Goal: Task Accomplishment & Management: Use online tool/utility

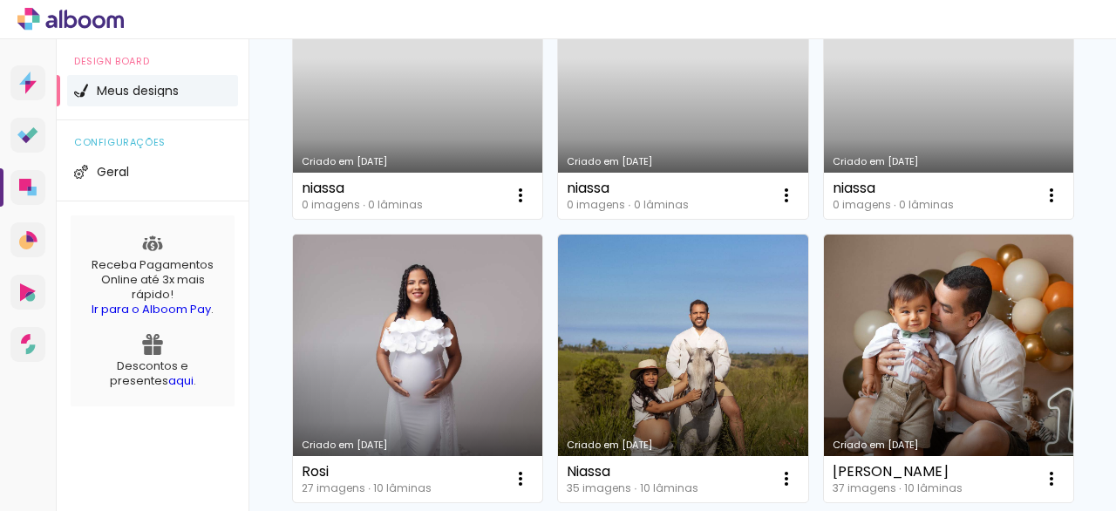
scroll to position [277, 0]
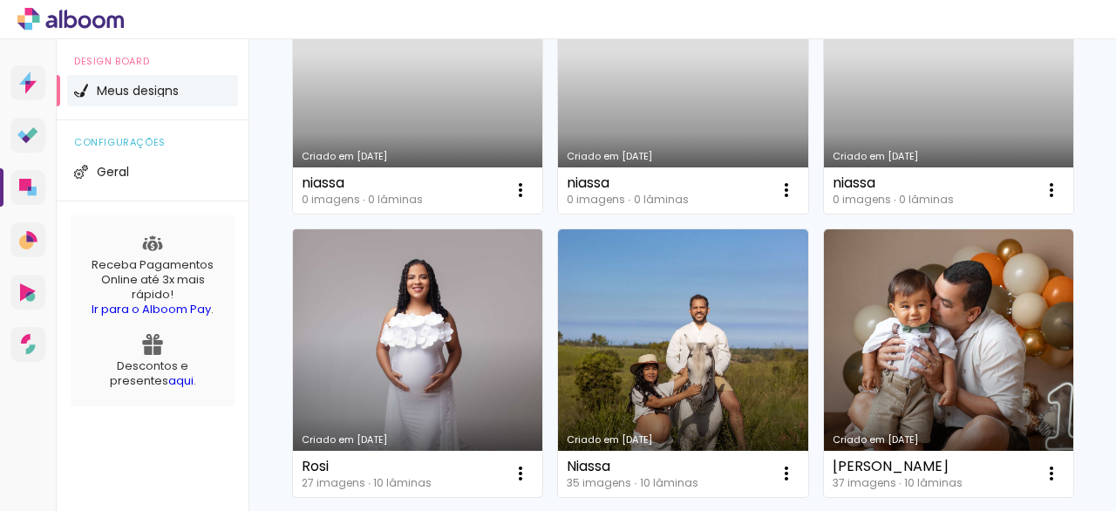
click at [542, 310] on link "Criado em 04/07/25" at bounding box center [417, 363] width 249 height 268
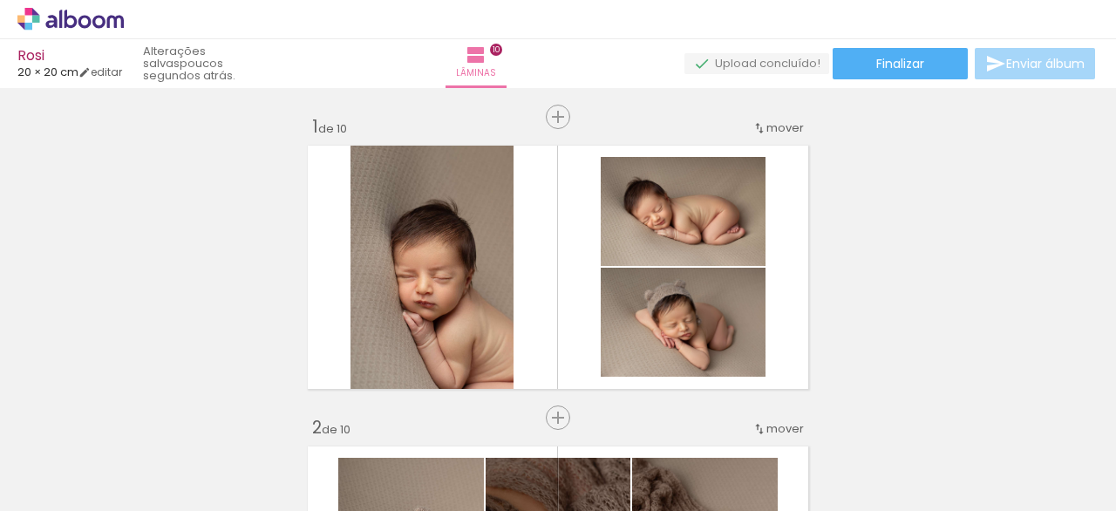
scroll to position [991, 0]
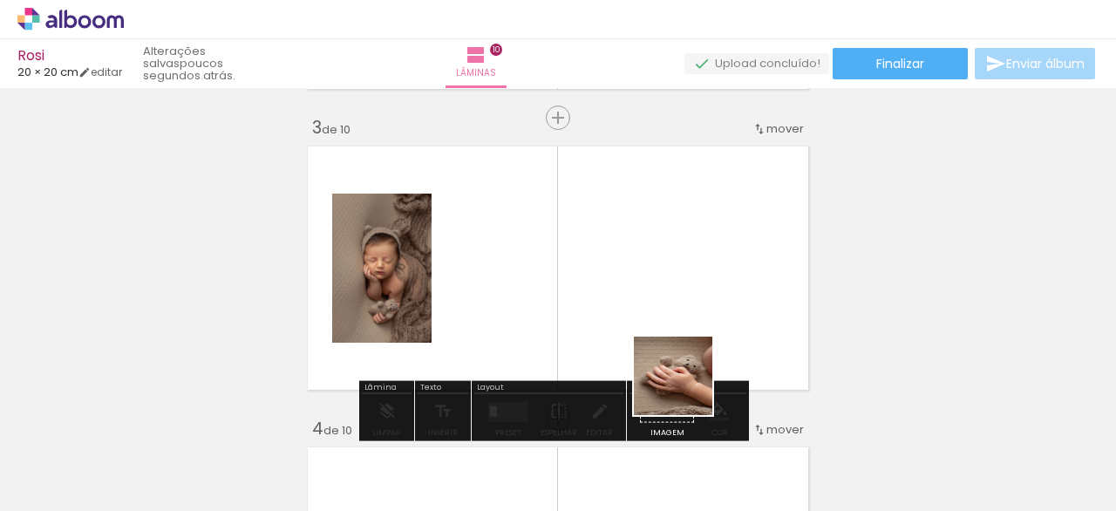
drag, startPoint x: 746, startPoint y: 459, endPoint x: 800, endPoint y: 423, distance: 64.8
click at [589, 296] on quentale-workspace at bounding box center [558, 255] width 1116 height 511
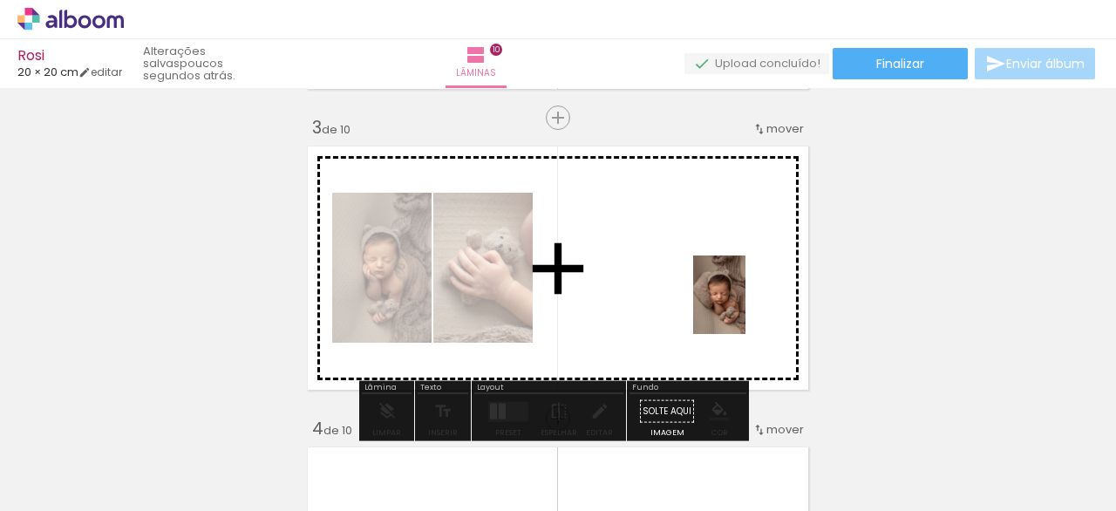
drag, startPoint x: 951, startPoint y: 465, endPoint x: 726, endPoint y: 293, distance: 283.0
click at [726, 293] on quentale-workspace at bounding box center [558, 255] width 1116 height 511
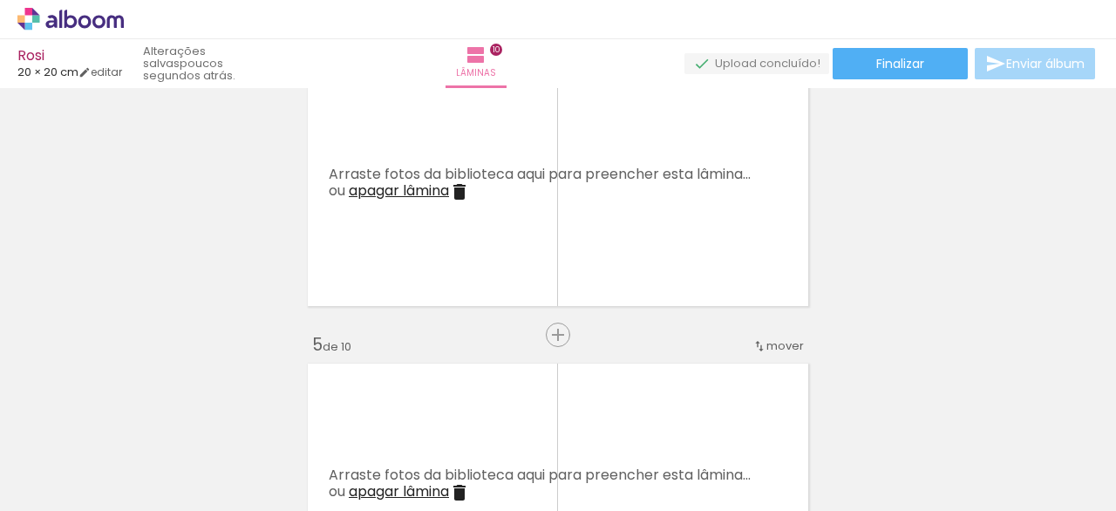
scroll to position [0, 478]
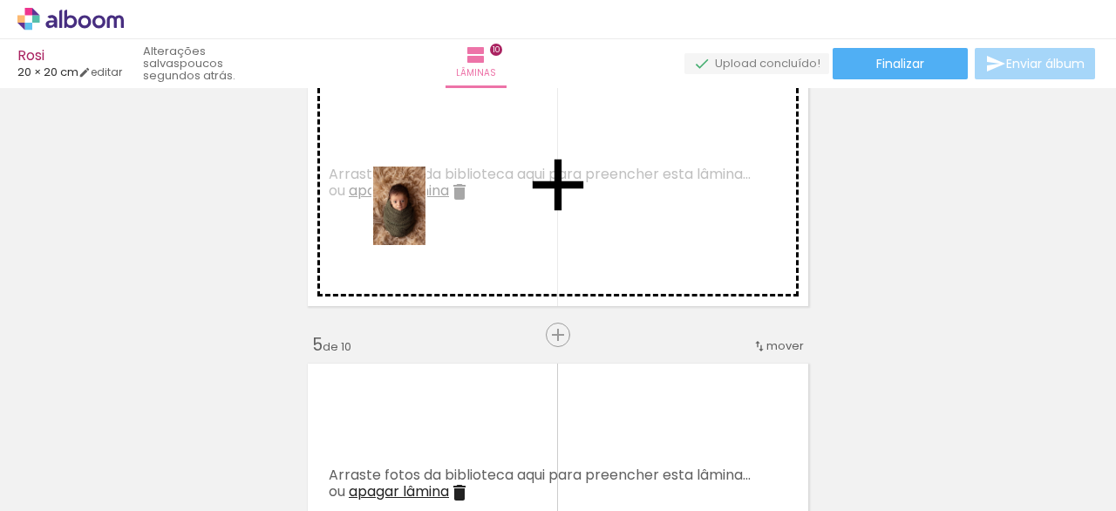
drag, startPoint x: 586, startPoint y: 468, endPoint x: 511, endPoint y: 306, distance: 178.7
click at [426, 211] on quentale-workspace at bounding box center [558, 255] width 1116 height 511
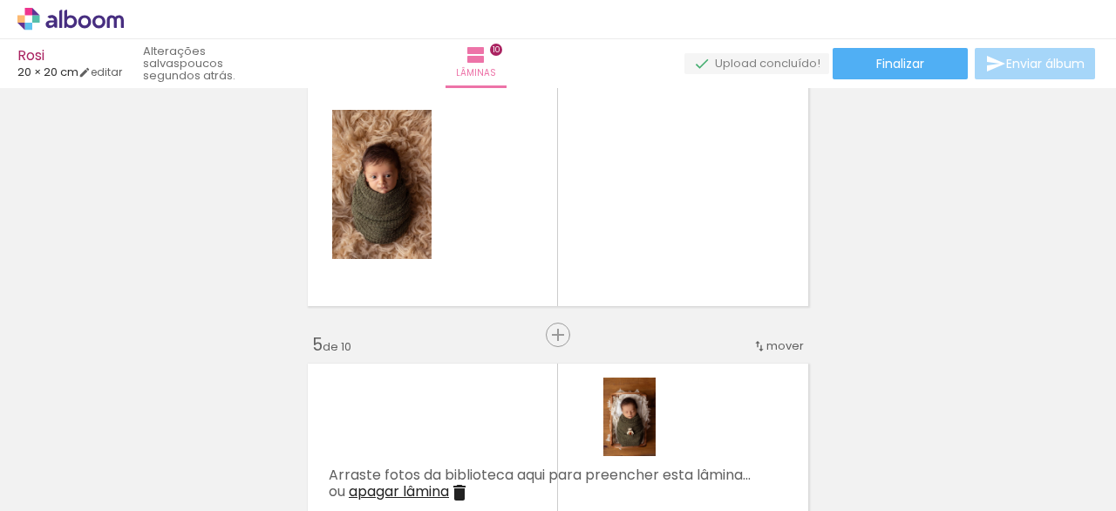
drag, startPoint x: 680, startPoint y: 466, endPoint x: 665, endPoint y: 453, distance: 20.4
click at [665, 453] on div at bounding box center [673, 452] width 58 height 86
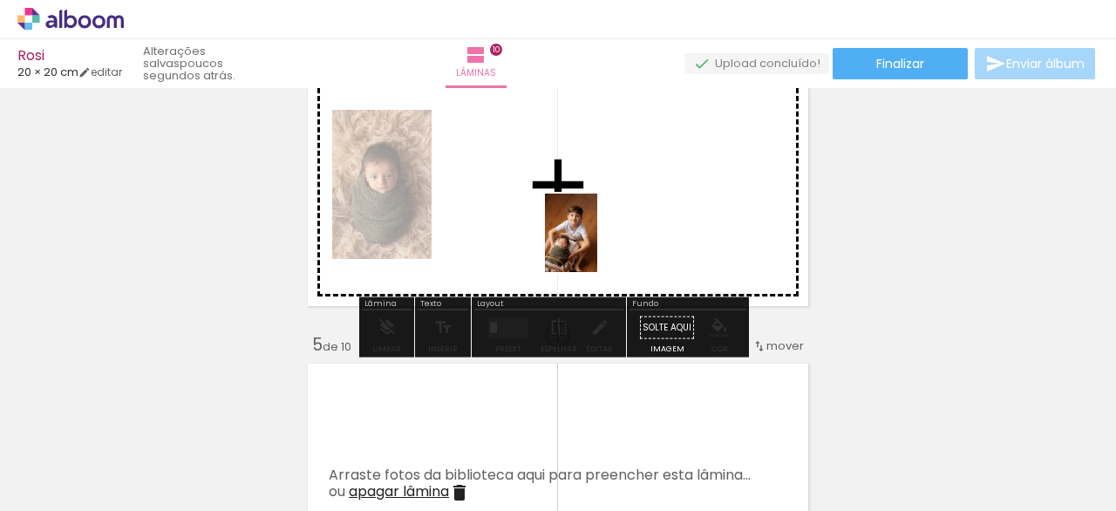
drag, startPoint x: 883, startPoint y: 475, endPoint x: 603, endPoint y: 255, distance: 355.8
click at [588, 239] on quentale-workspace at bounding box center [558, 255] width 1116 height 511
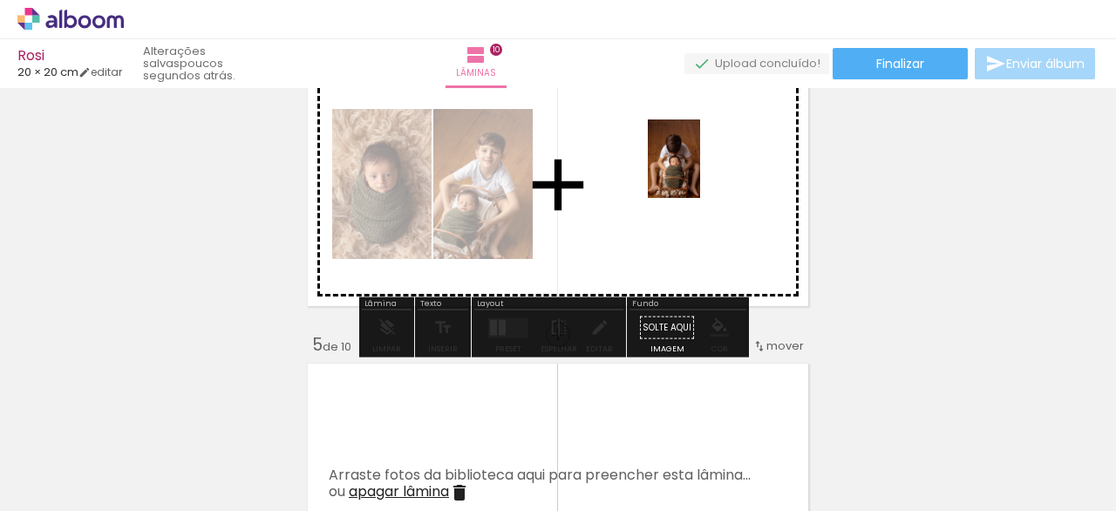
drag, startPoint x: 771, startPoint y: 478, endPoint x: 712, endPoint y: 420, distance: 82.6
click at [697, 179] on quentale-workspace at bounding box center [558, 255] width 1116 height 511
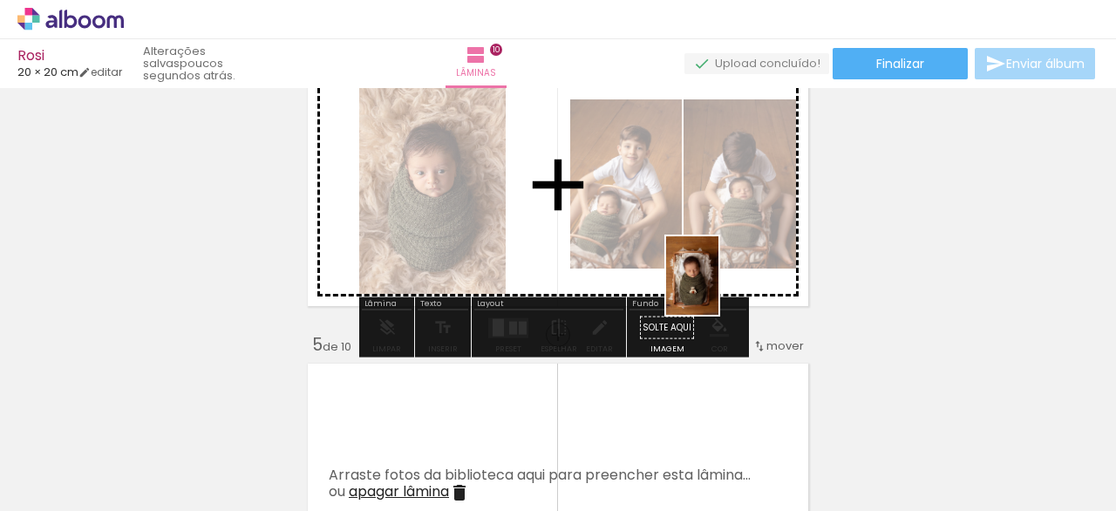
drag, startPoint x: 691, startPoint y: 462, endPoint x: 719, endPoint y: 272, distance: 192.2
click at [725, 256] on quentale-workspace at bounding box center [558, 255] width 1116 height 511
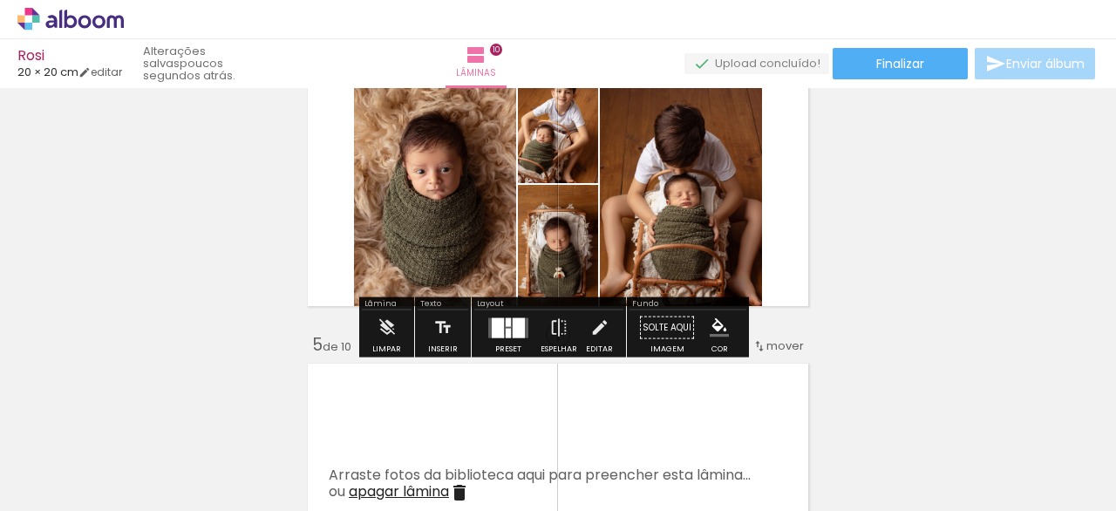
click at [498, 335] on div at bounding box center [498, 327] width 12 height 20
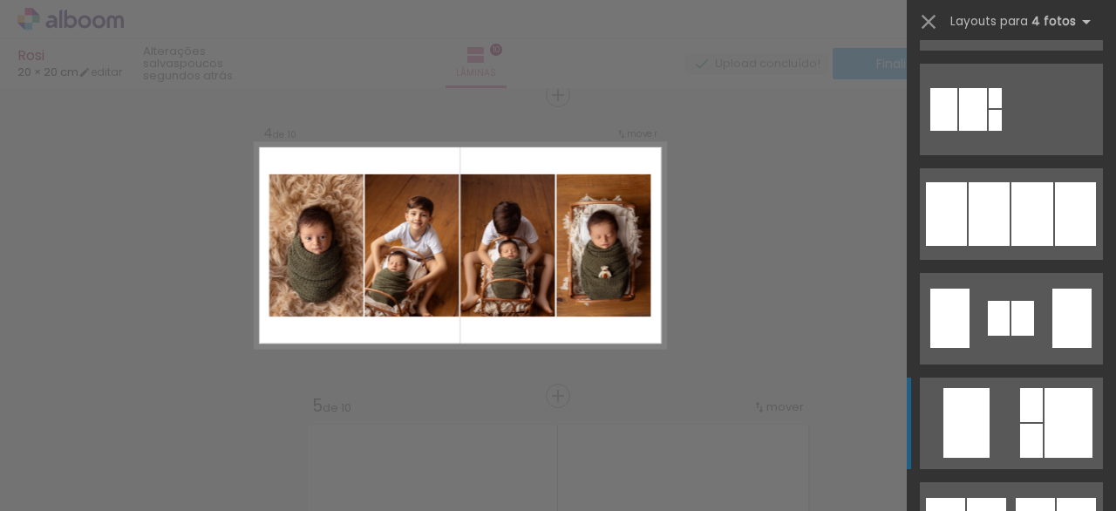
scroll to position [1144, 0]
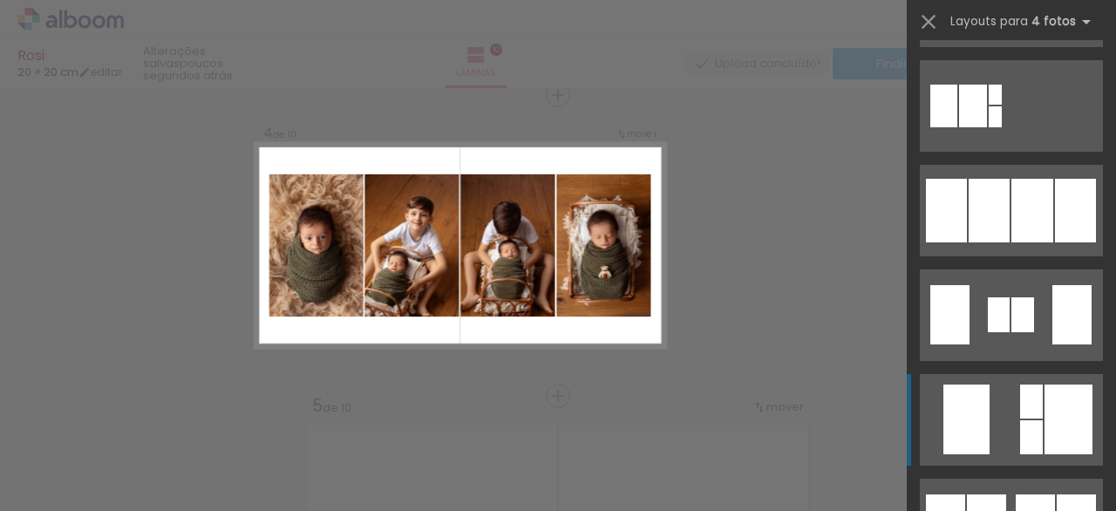
click at [1029, 205] on div at bounding box center [1032, 211] width 42 height 64
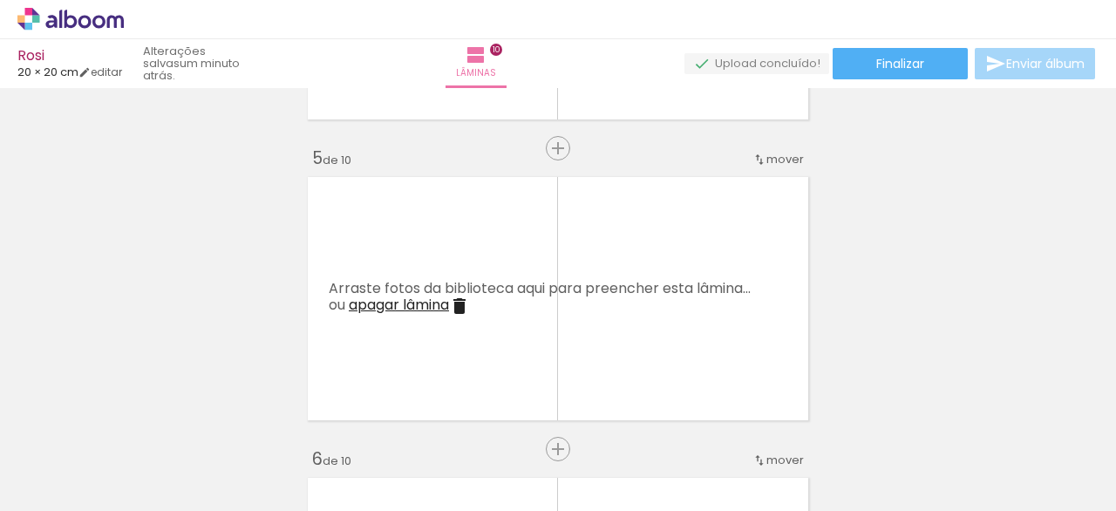
scroll to position [1249, 0]
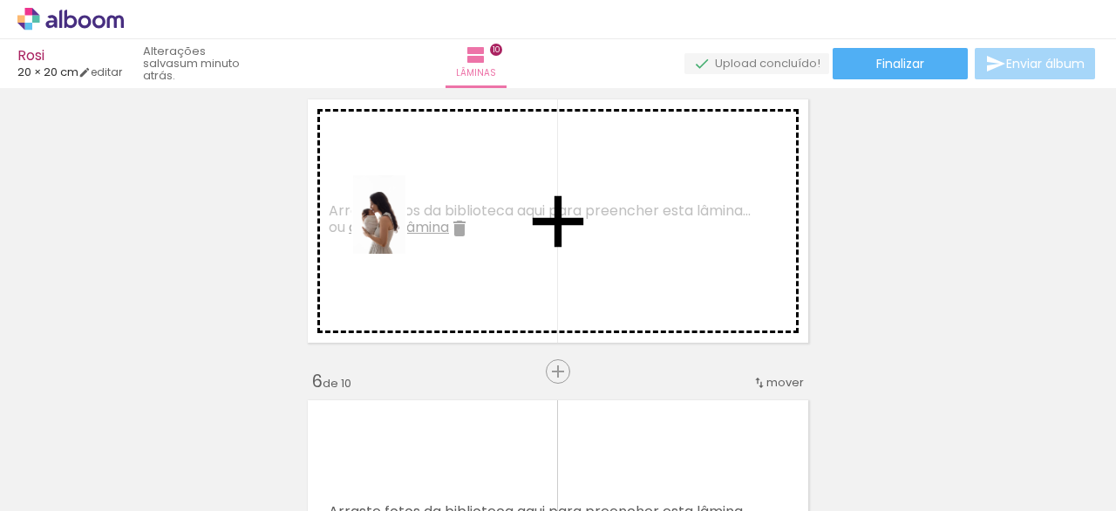
drag, startPoint x: 1071, startPoint y: 463, endPoint x: 412, endPoint y: 231, distance: 698.8
click at [412, 231] on quentale-workspace at bounding box center [558, 255] width 1116 height 511
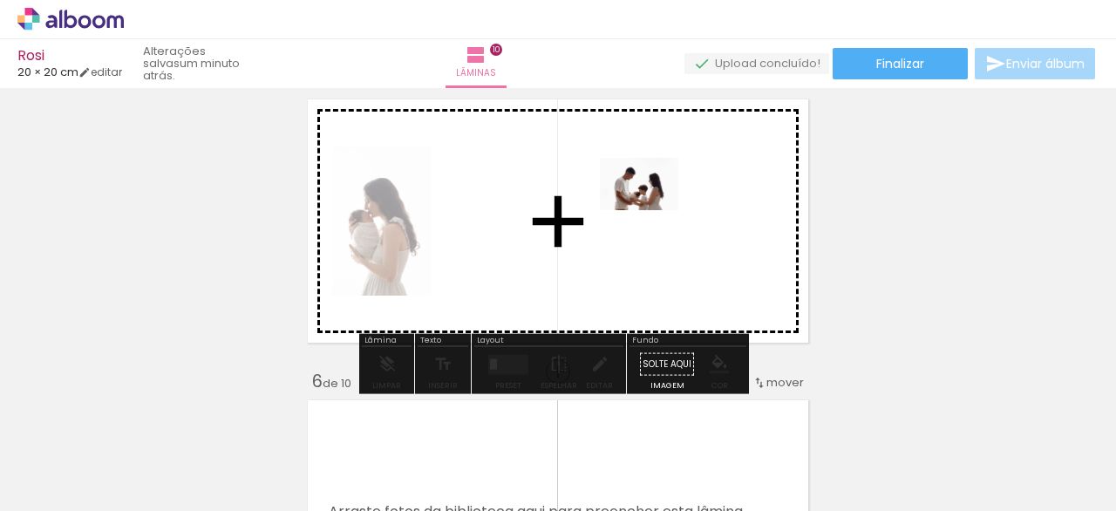
drag, startPoint x: 978, startPoint y: 463, endPoint x: 652, endPoint y: 210, distance: 412.7
click at [652, 210] on quentale-workspace at bounding box center [558, 255] width 1116 height 511
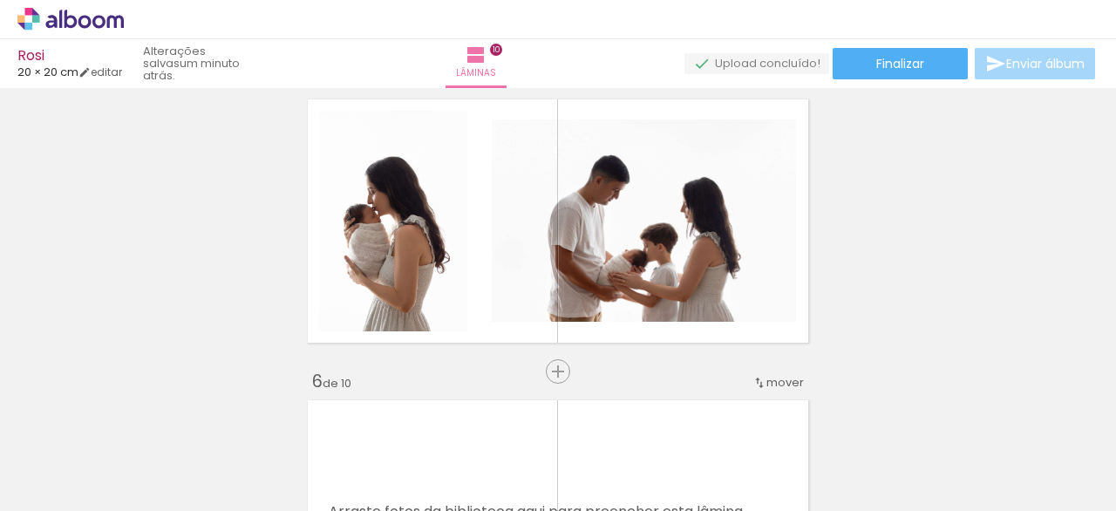
drag, startPoint x: 549, startPoint y: 419, endPoint x: 984, endPoint y: 275, distance: 457.4
click at [984, 275] on div "Inserir lâmina 1 de 10 Inserir lâmina 2 de 10 Inserir lâmina 3 de 10 Inserir lâ…" at bounding box center [558, 500] width 1116 height 3310
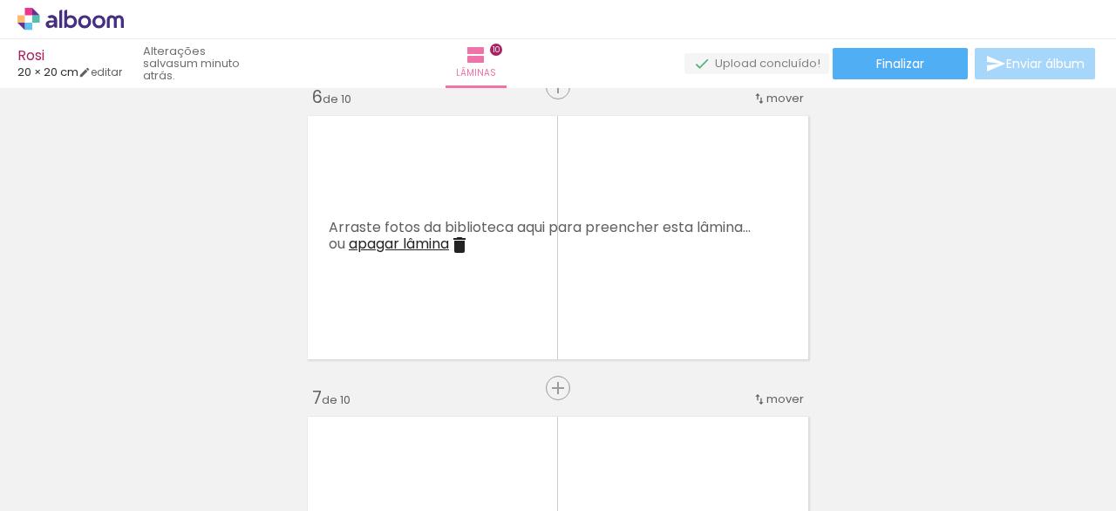
scroll to position [0, 984]
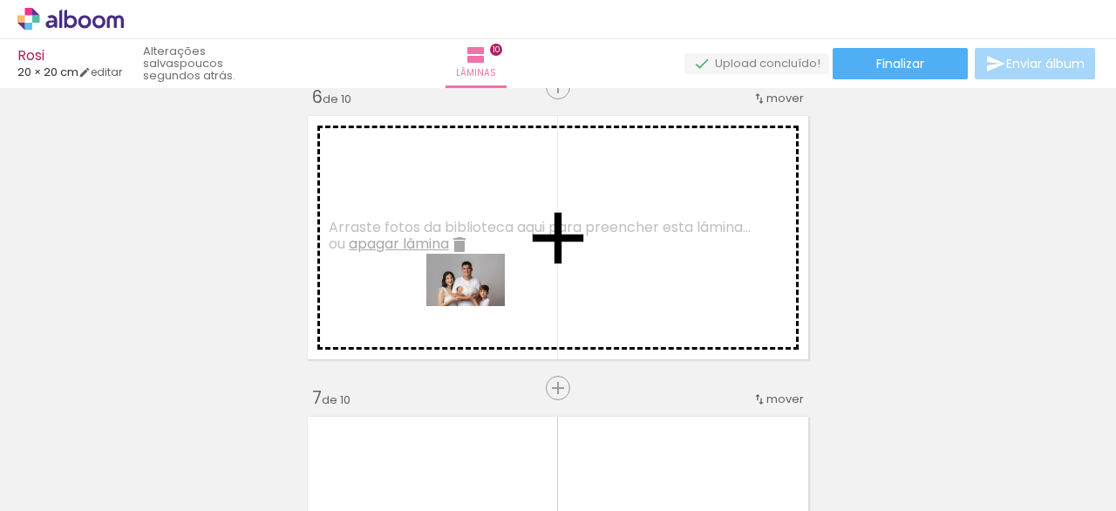
drag, startPoint x: 1055, startPoint y: 475, endPoint x: 454, endPoint y: 301, distance: 625.6
click at [454, 301] on quentale-workspace at bounding box center [558, 255] width 1116 height 511
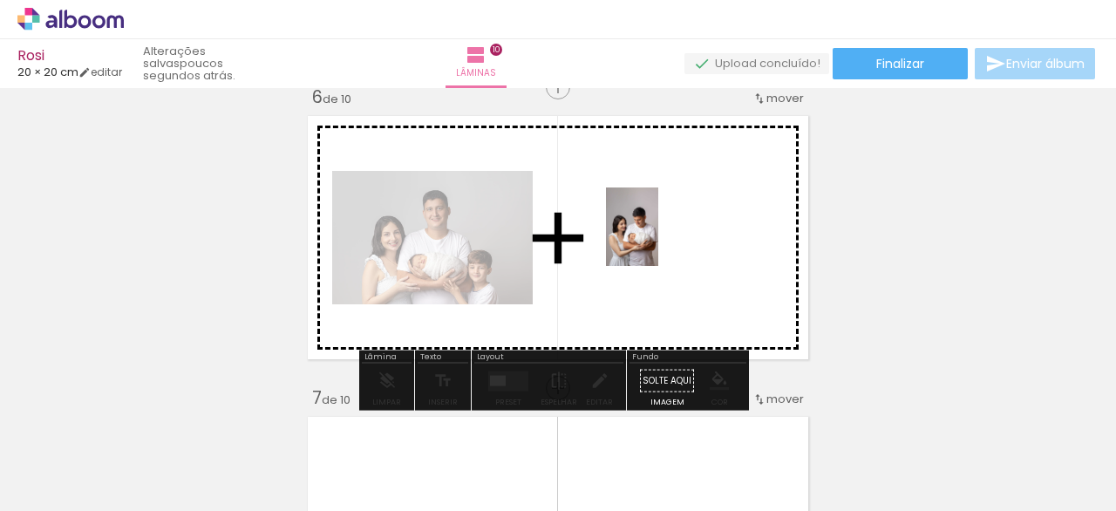
drag, startPoint x: 956, startPoint y: 471, endPoint x: 592, endPoint y: 211, distance: 446.9
click at [600, 206] on quentale-workspace at bounding box center [558, 255] width 1116 height 511
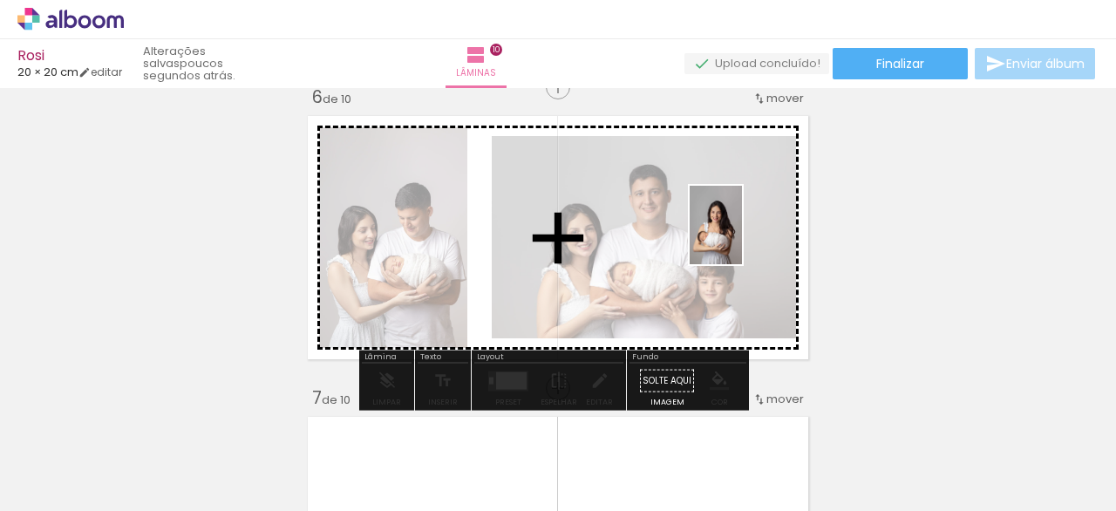
drag, startPoint x: 853, startPoint y: 451, endPoint x: 725, endPoint y: 230, distance: 255.1
click at [746, 234] on quentale-workspace at bounding box center [558, 255] width 1116 height 511
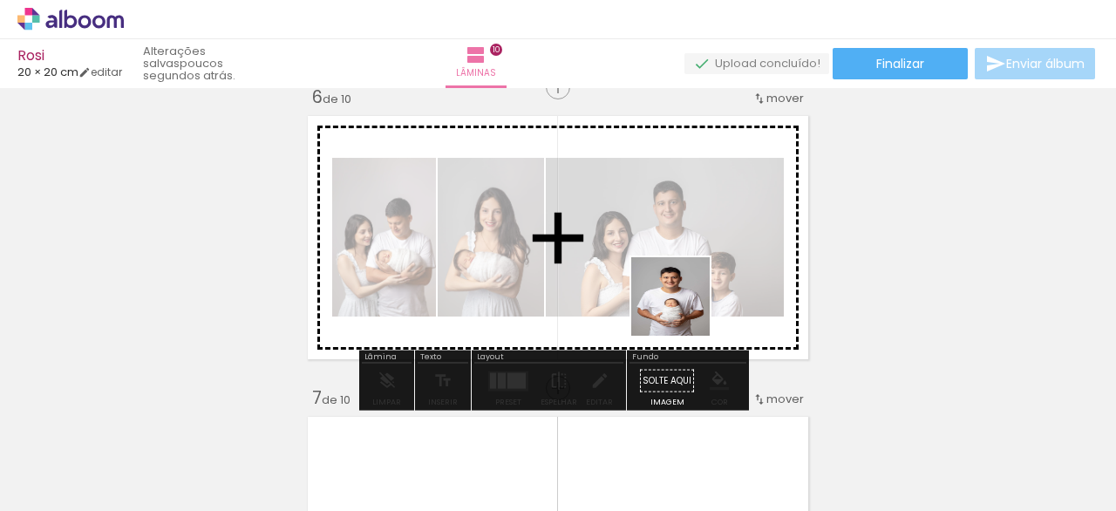
drag, startPoint x: 766, startPoint y: 455, endPoint x: 663, endPoint y: 349, distance: 148.0
click at [668, 283] on quentale-workspace at bounding box center [558, 255] width 1116 height 511
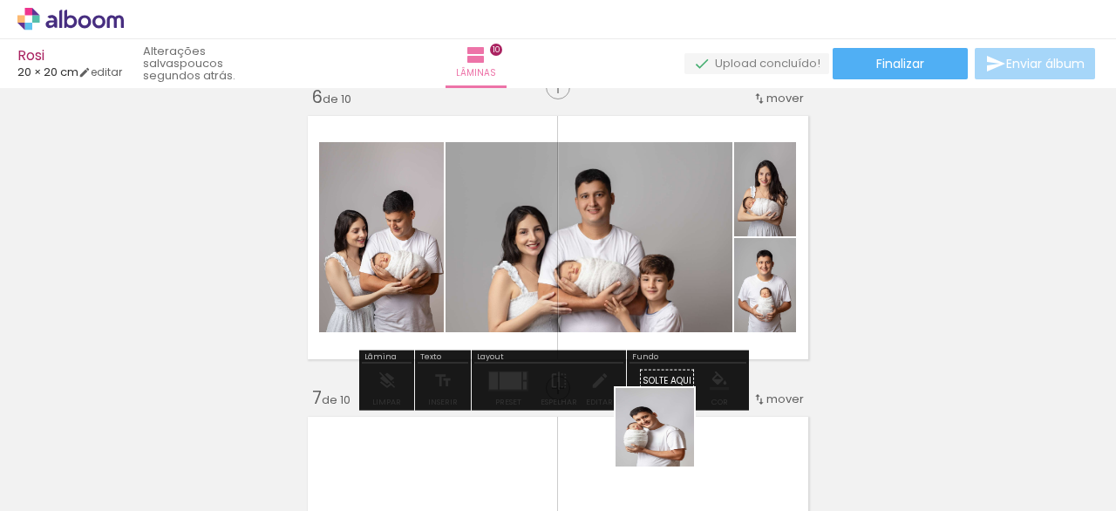
drag, startPoint x: 670, startPoint y: 468, endPoint x: 664, endPoint y: 297, distance: 171.0
click at [674, 296] on quentale-workspace at bounding box center [558, 255] width 1116 height 511
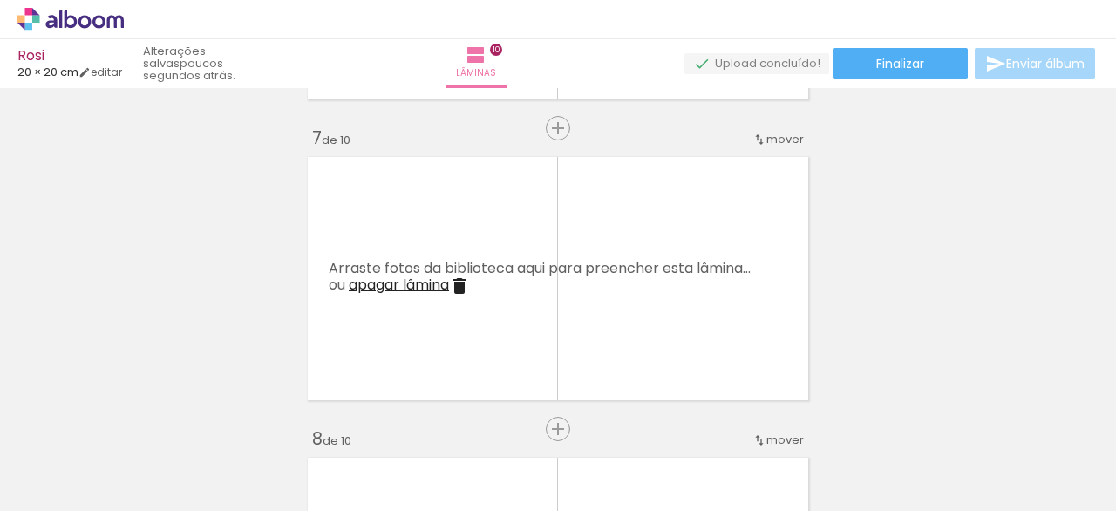
scroll to position [1794, 0]
click at [71, 486] on span "Adicionar Fotos" at bounding box center [62, 487] width 52 height 19
click at [0, 0] on input "file" at bounding box center [0, 0] width 0 height 0
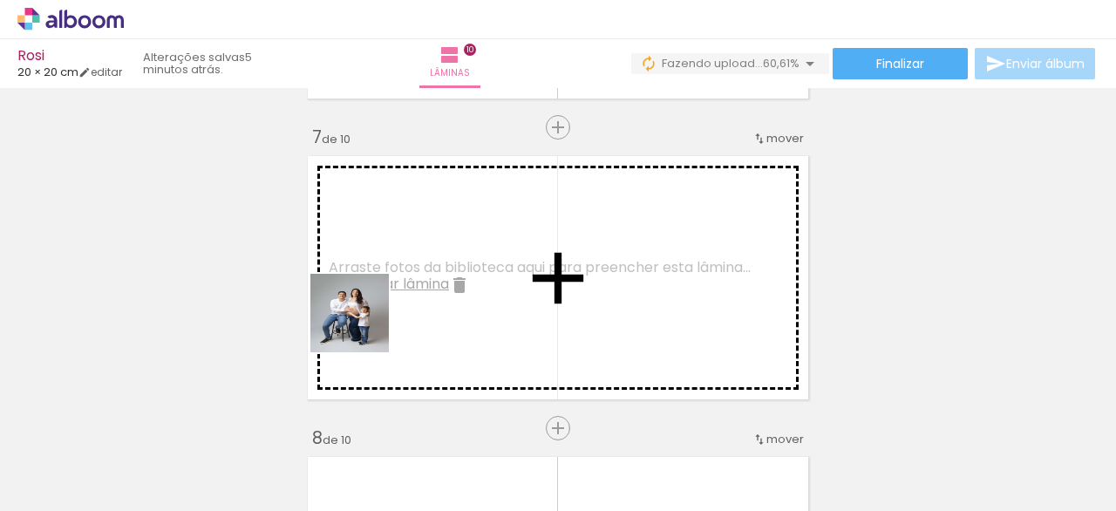
drag, startPoint x: 395, startPoint y: 473, endPoint x: 368, endPoint y: 302, distance: 173.9
click at [368, 302] on quentale-workspace at bounding box center [558, 255] width 1116 height 511
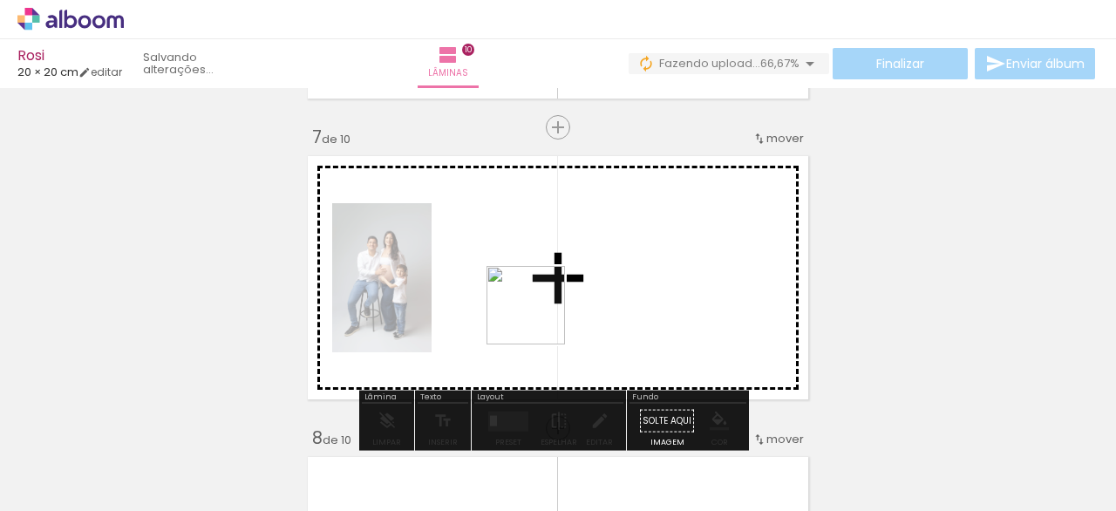
drag, startPoint x: 503, startPoint y: 463, endPoint x: 548, endPoint y: 293, distance: 175.7
click at [551, 289] on quentale-workspace at bounding box center [558, 255] width 1116 height 511
drag, startPoint x: 599, startPoint y: 465, endPoint x: 635, endPoint y: 260, distance: 208.0
click at [638, 268] on quentale-workspace at bounding box center [558, 255] width 1116 height 511
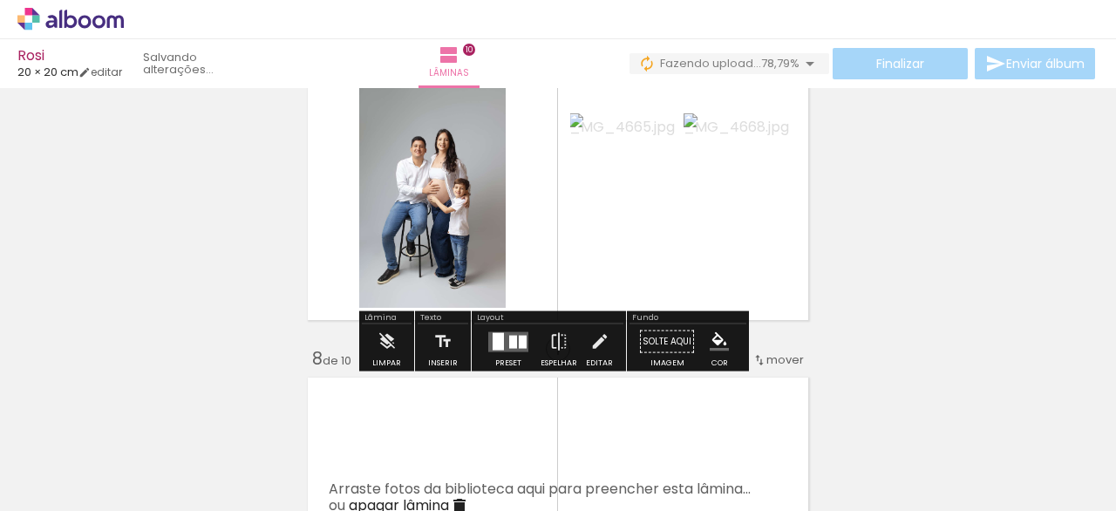
scroll to position [1862, 0]
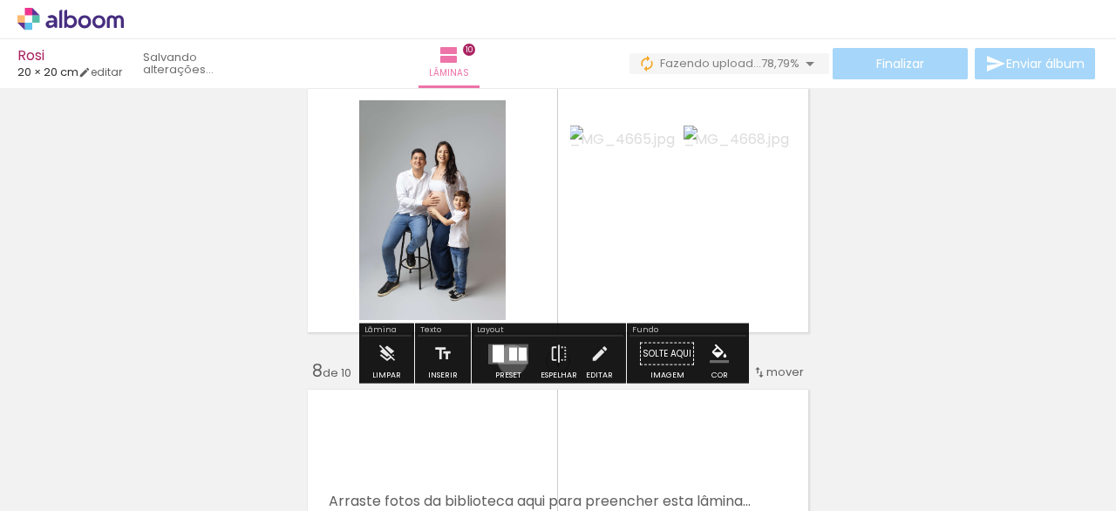
drag, startPoint x: 508, startPoint y: 357, endPoint x: 565, endPoint y: 345, distance: 58.0
click at [510, 356] on div at bounding box center [513, 353] width 8 height 13
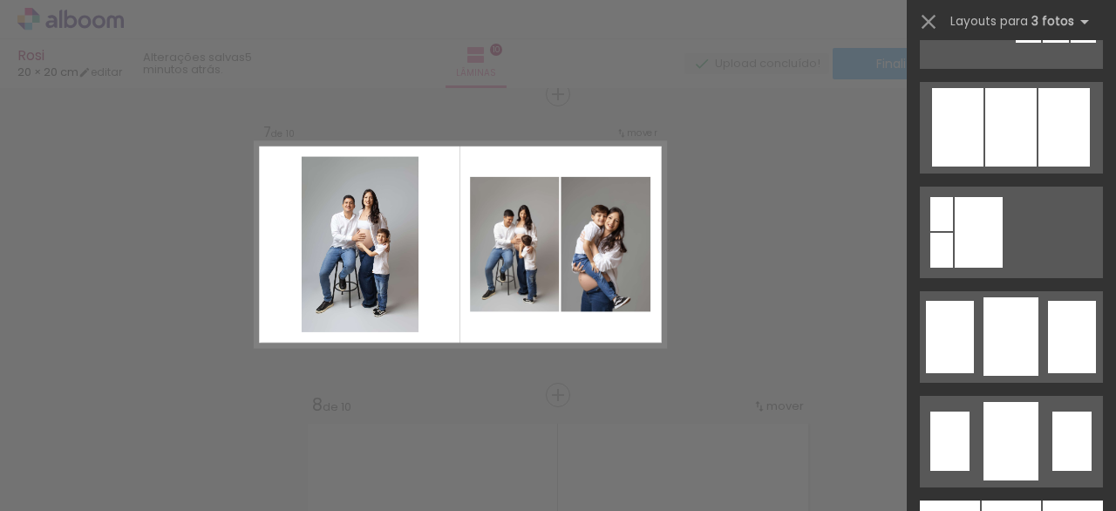
scroll to position [1232, 0]
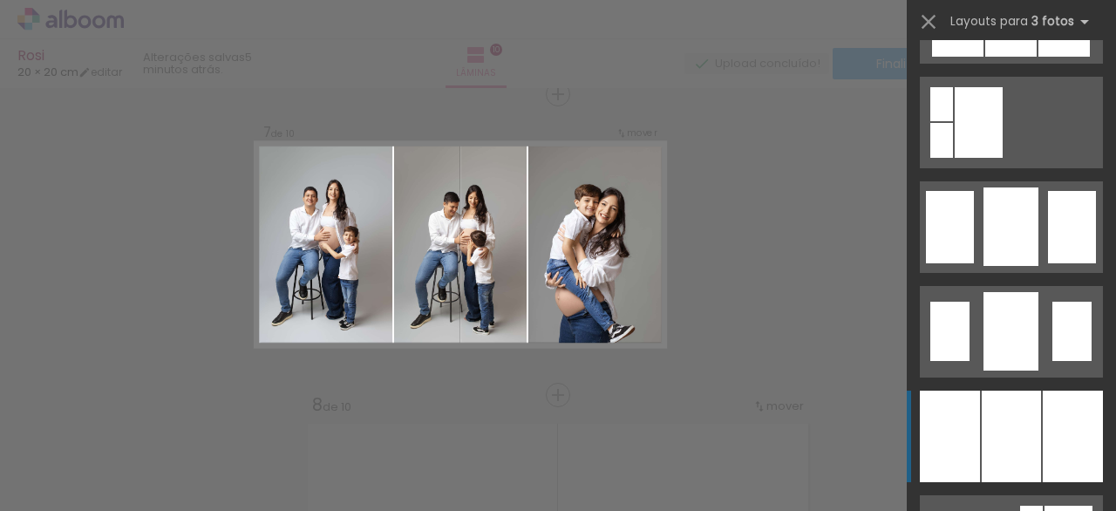
click at [1008, 452] on div at bounding box center [1011, 437] width 59 height 92
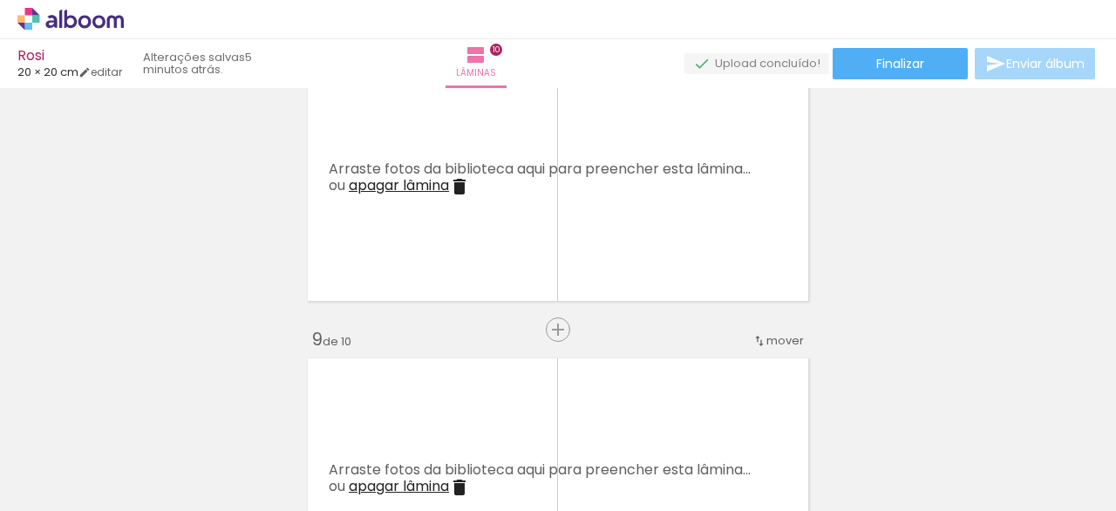
scroll to position [2236, 0]
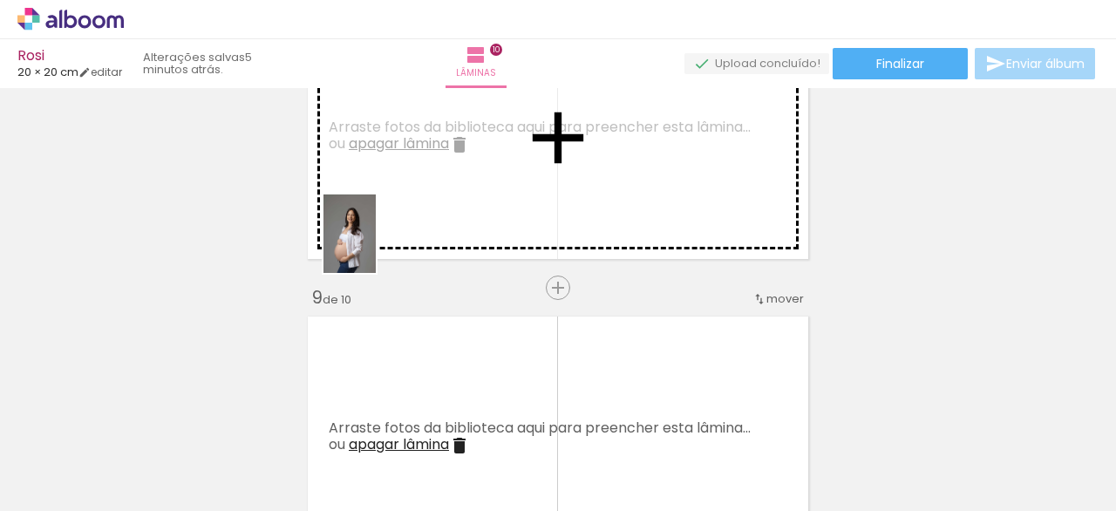
drag, startPoint x: 705, startPoint y: 464, endPoint x: 376, endPoint y: 247, distance: 393.9
click at [376, 247] on quentale-workspace at bounding box center [558, 255] width 1116 height 511
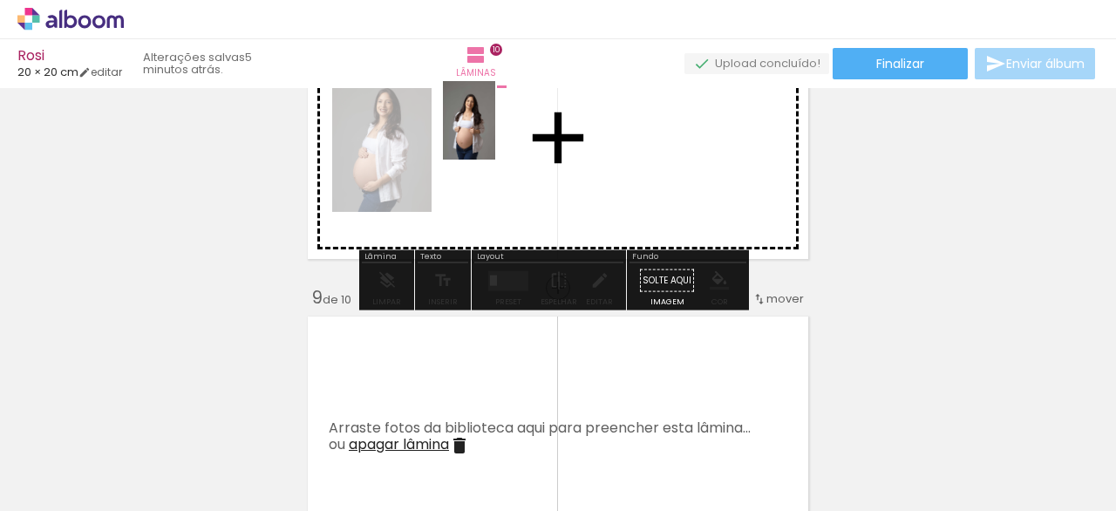
drag, startPoint x: 800, startPoint y: 456, endPoint x: 813, endPoint y: 369, distance: 88.2
click at [502, 145] on quentale-workspace at bounding box center [558, 255] width 1116 height 511
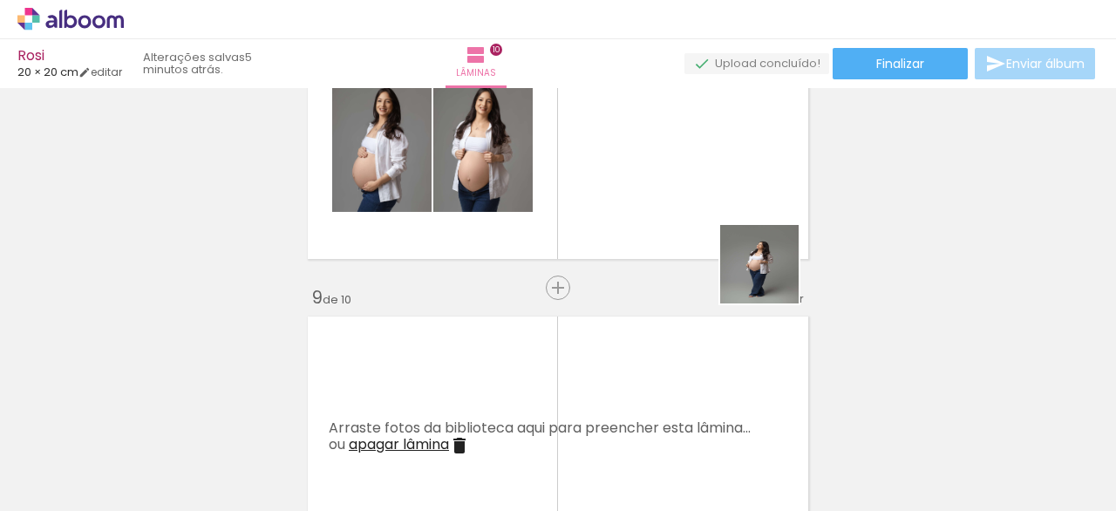
drag, startPoint x: 895, startPoint y: 466, endPoint x: 714, endPoint y: 231, distance: 296.0
click at [715, 205] on quentale-workspace at bounding box center [558, 255] width 1116 height 511
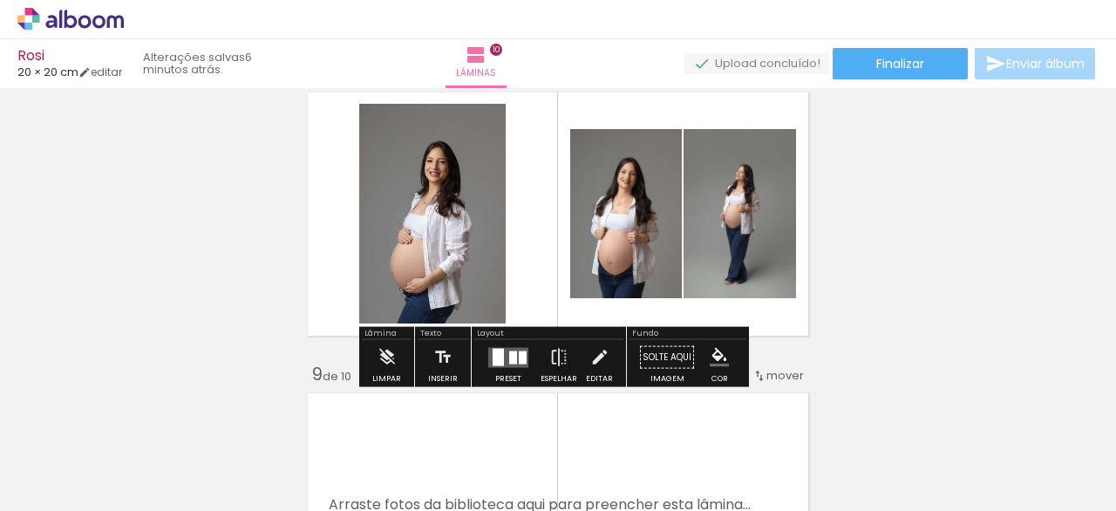
scroll to position [2155, 0]
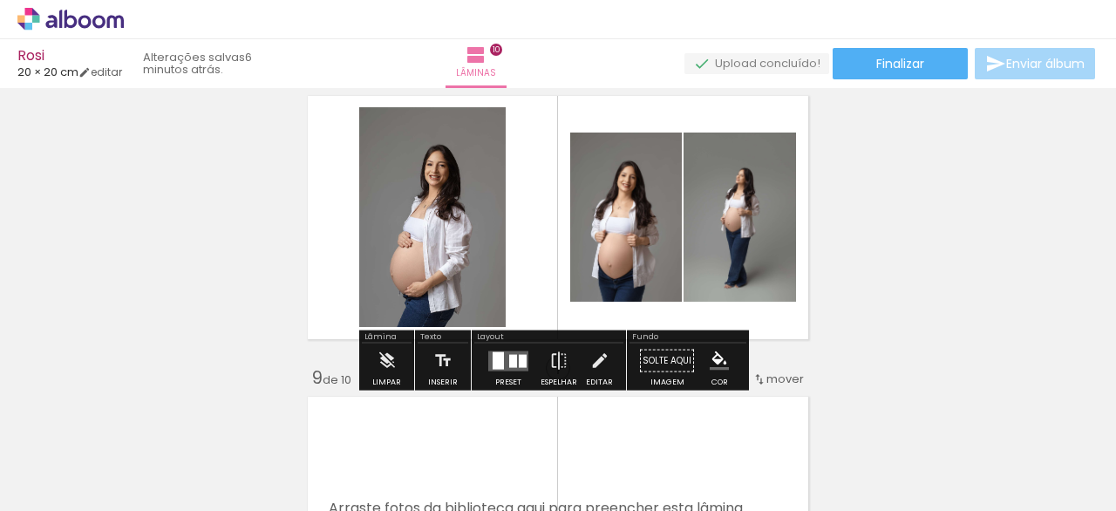
click at [502, 371] on div at bounding box center [508, 361] width 47 height 35
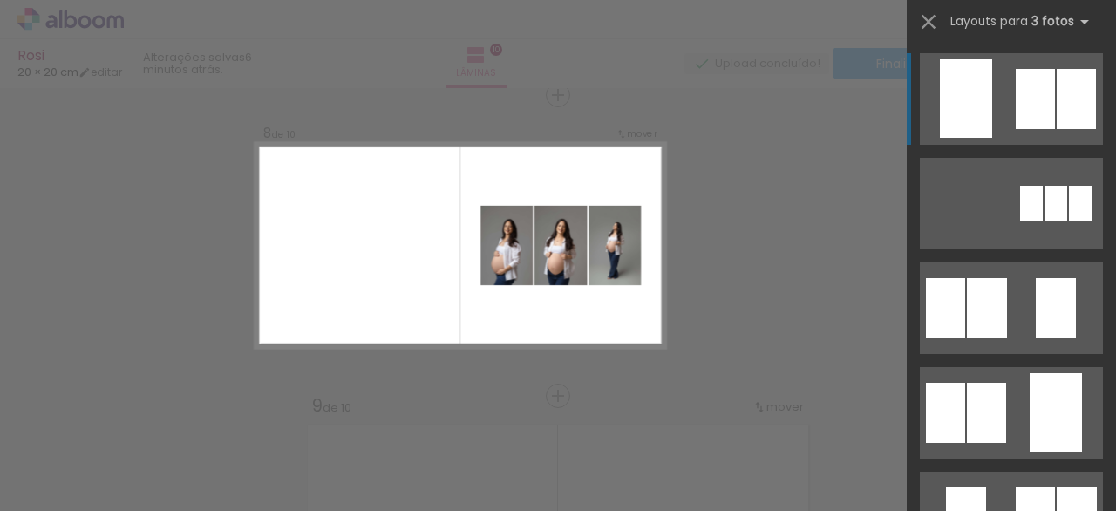
scroll to position [2128, 0]
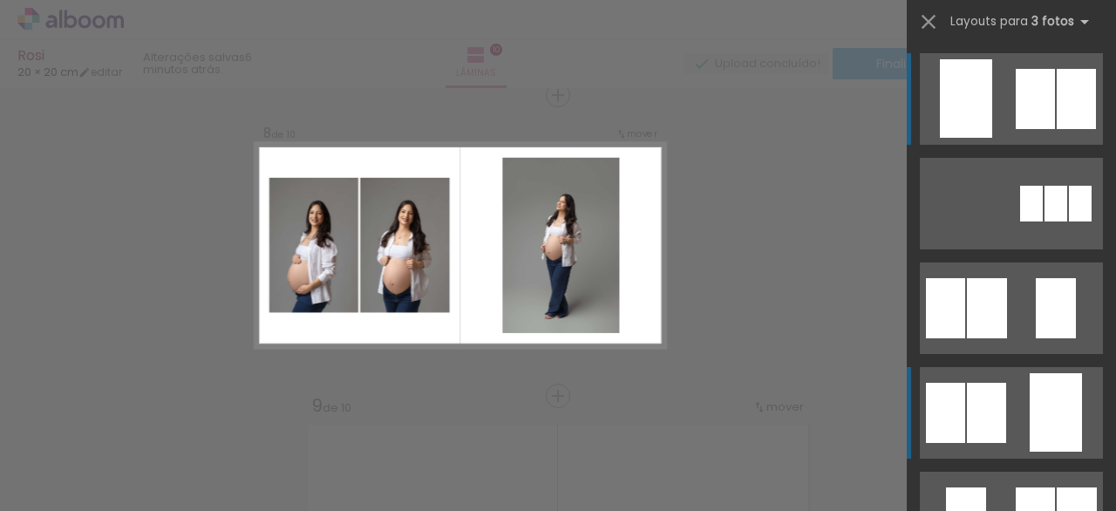
click at [1030, 391] on div at bounding box center [1056, 412] width 52 height 78
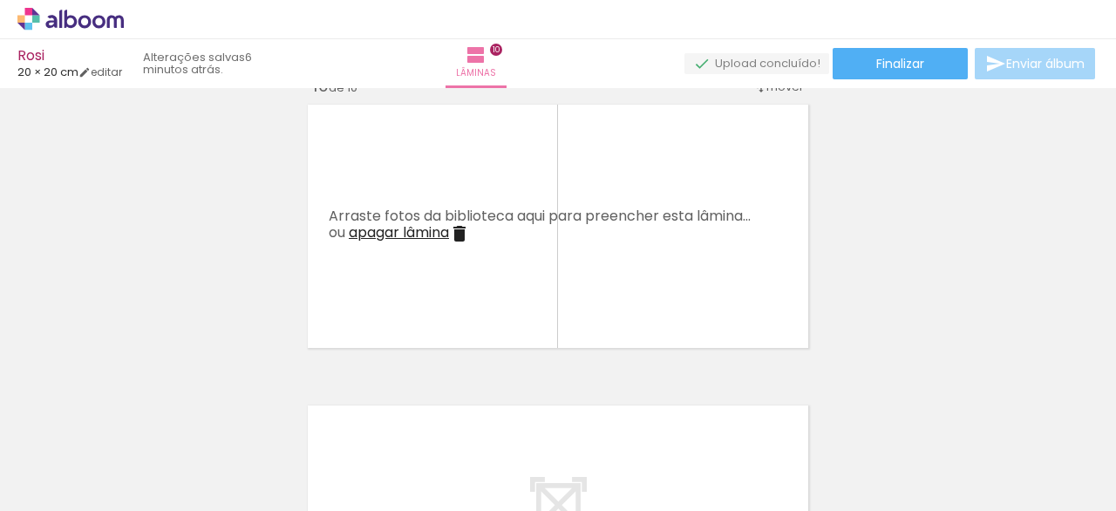
scroll to position [2752, 0]
drag, startPoint x: 984, startPoint y: 468, endPoint x: 312, endPoint y: 250, distance: 705.9
click at [288, 242] on quentale-workspace at bounding box center [558, 255] width 1116 height 511
click at [469, 474] on div at bounding box center [460, 452] width 58 height 86
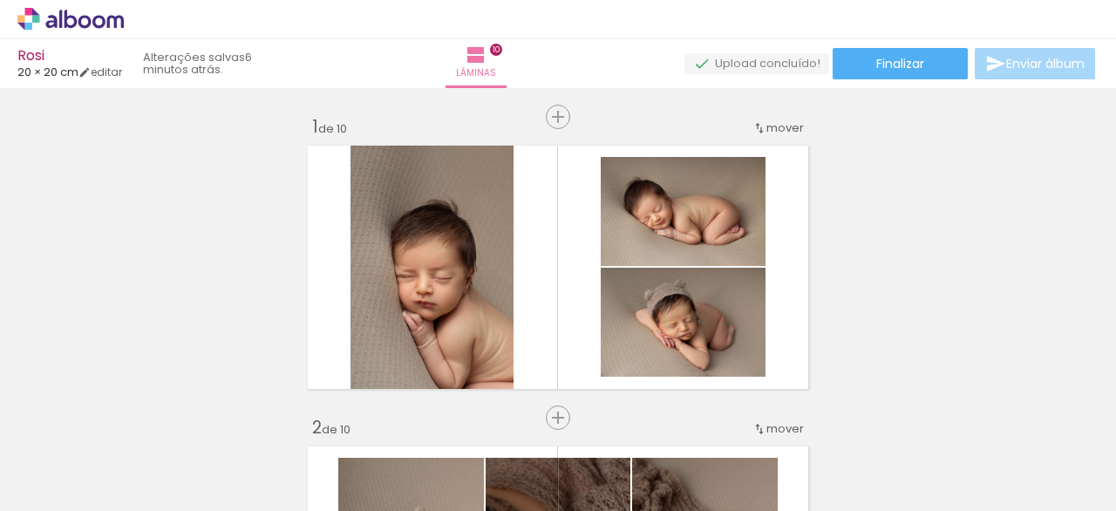
drag, startPoint x: 0, startPoint y: 0, endPoint x: 576, endPoint y: 447, distance: 729.6
click at [556, 266] on quentale-workspace at bounding box center [558, 255] width 1116 height 511
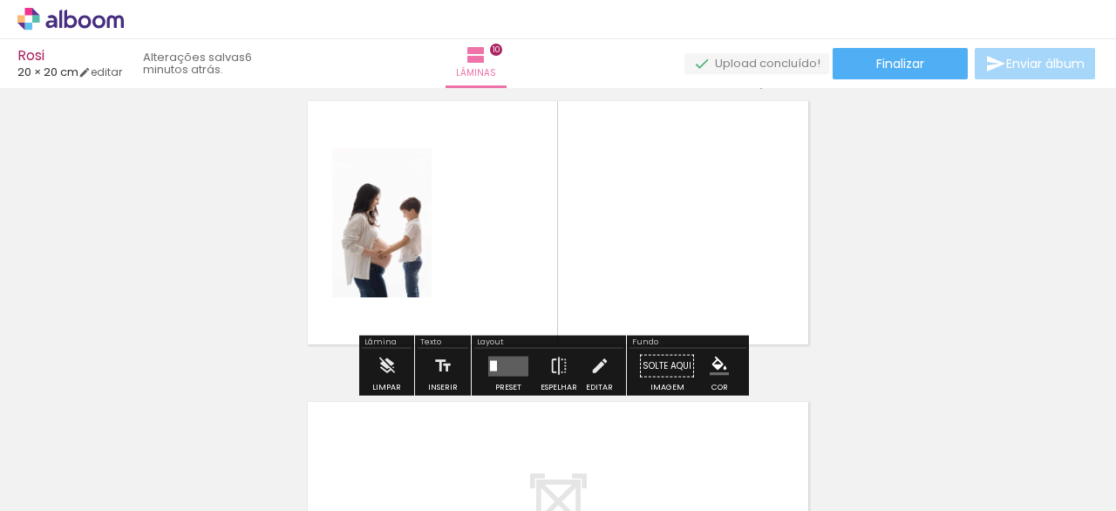
scroll to position [0, 2254]
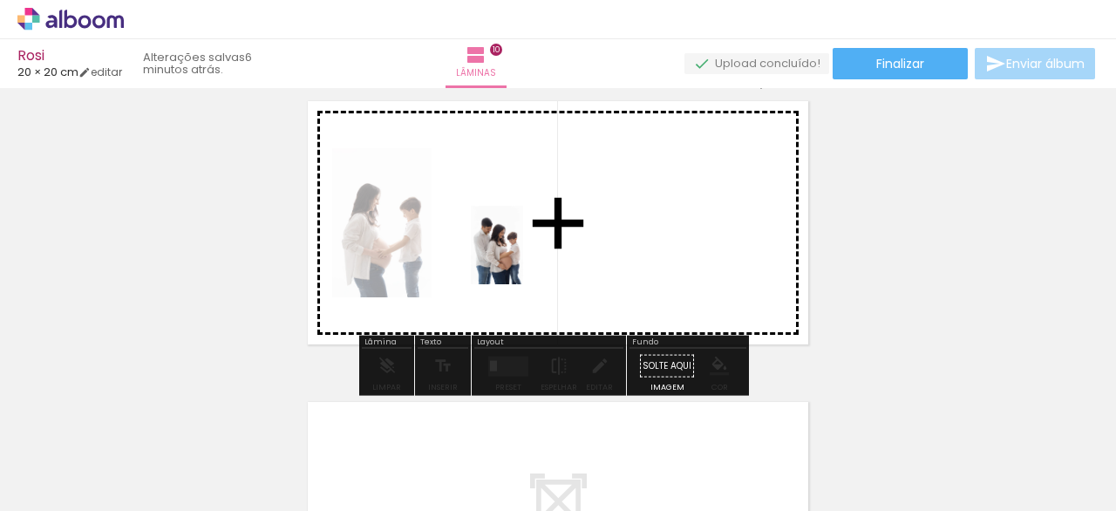
drag, startPoint x: 557, startPoint y: 410, endPoint x: 598, endPoint y: 431, distance: 46.0
click at [521, 253] on quentale-workspace at bounding box center [558, 255] width 1116 height 511
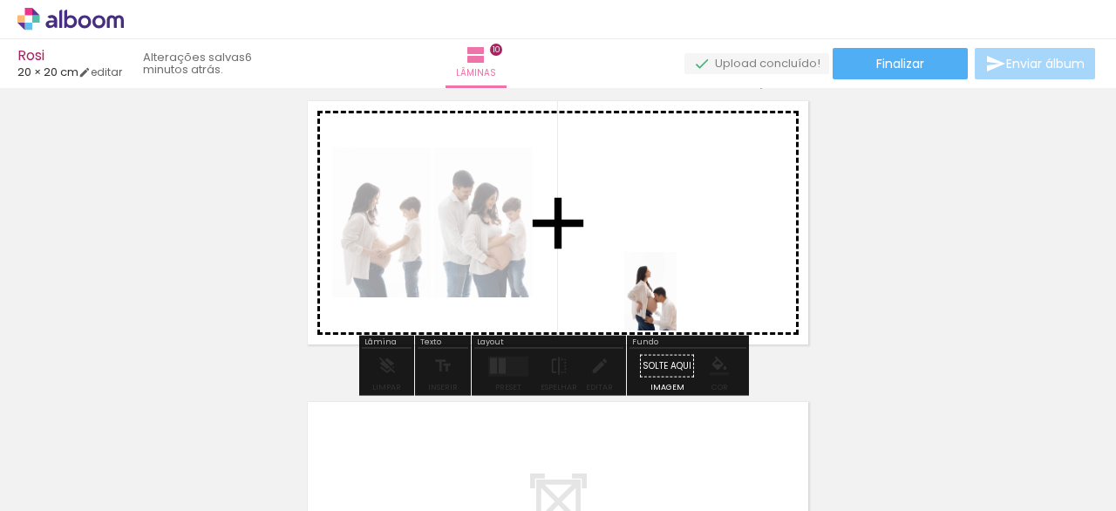
drag, startPoint x: 671, startPoint y: 458, endPoint x: 735, endPoint y: 461, distance: 64.6
click at [677, 283] on quentale-workspace at bounding box center [558, 255] width 1116 height 511
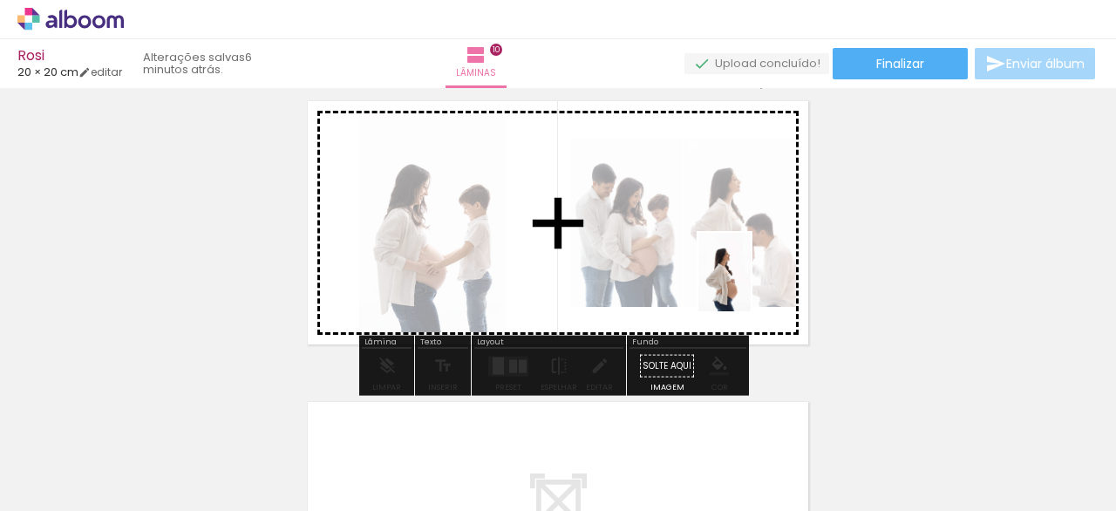
drag, startPoint x: 758, startPoint y: 479, endPoint x: 753, endPoint y: 274, distance: 205.0
click at [756, 274] on quentale-workspace at bounding box center [558, 255] width 1116 height 511
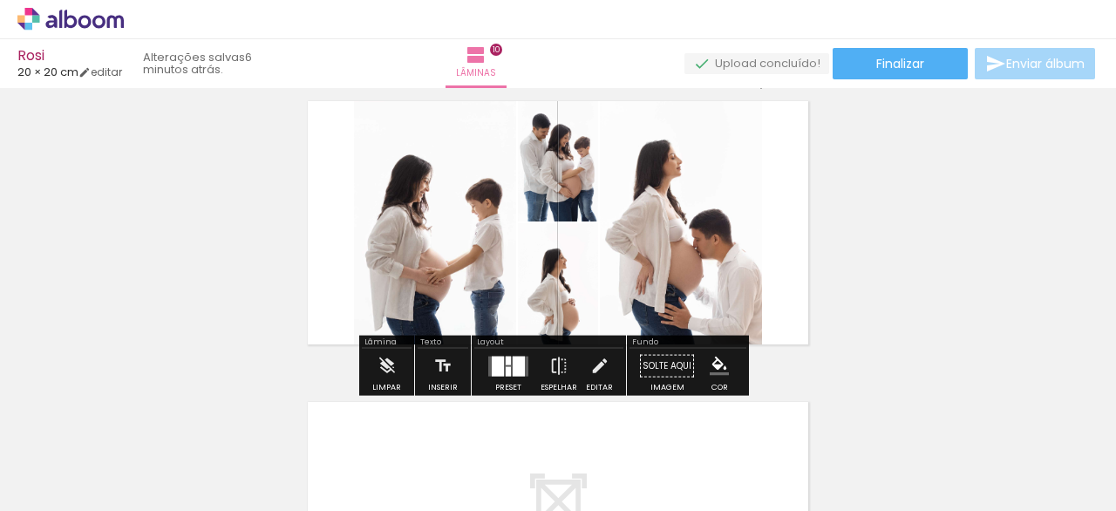
click at [516, 364] on div at bounding box center [519, 366] width 12 height 20
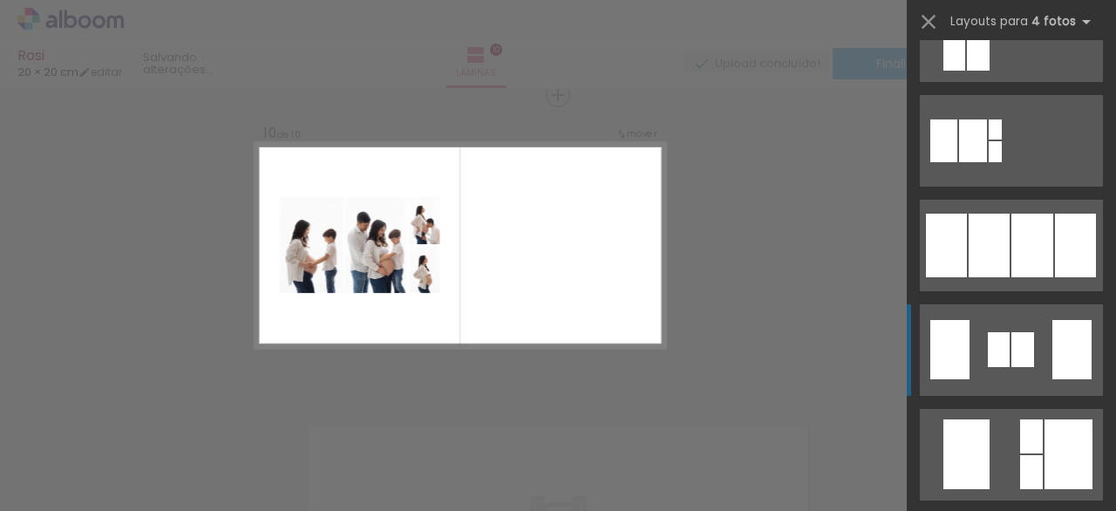
scroll to position [1135, 0]
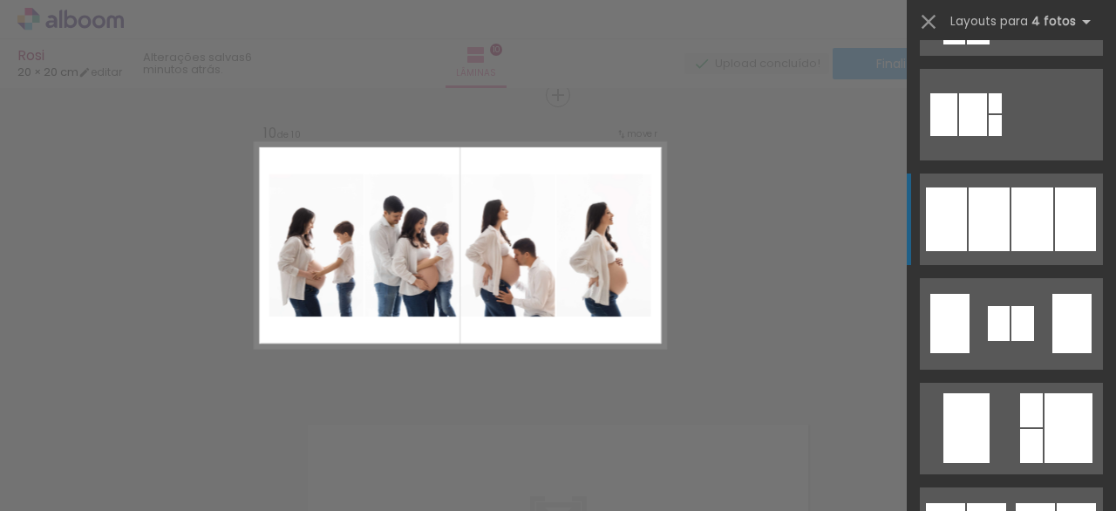
click at [994, 211] on div at bounding box center [989, 219] width 41 height 64
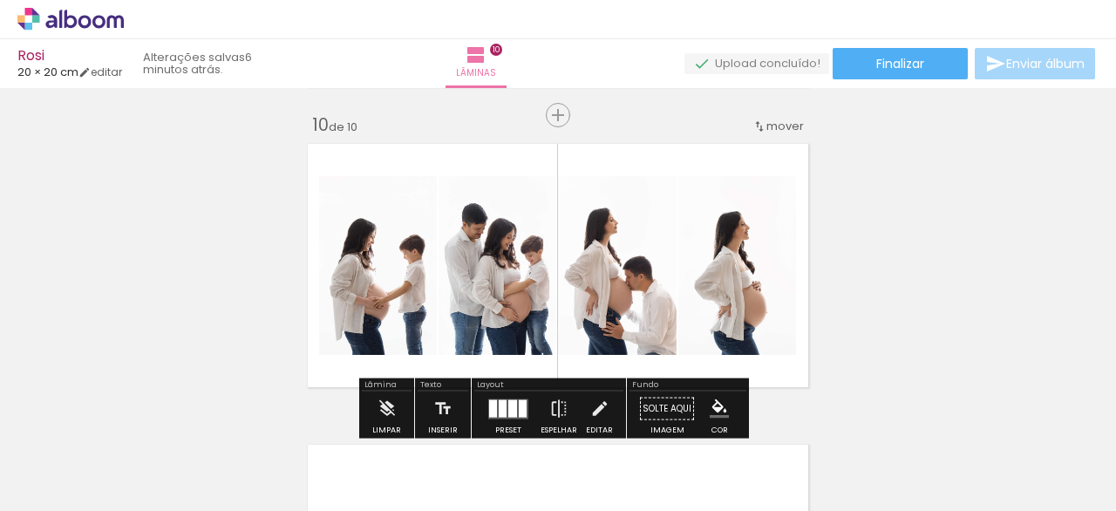
scroll to position [2714, 0]
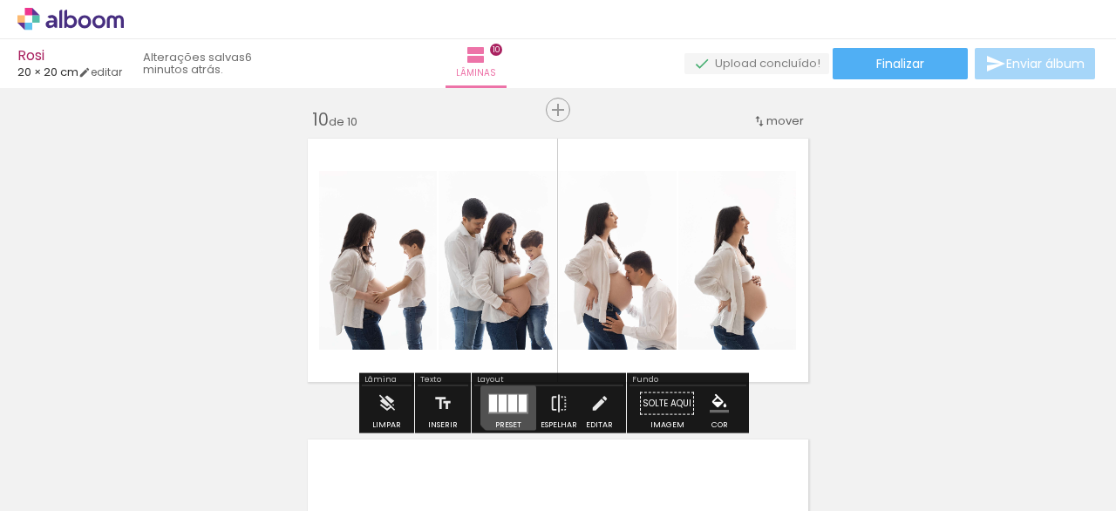
click at [509, 399] on div at bounding box center [512, 402] width 9 height 17
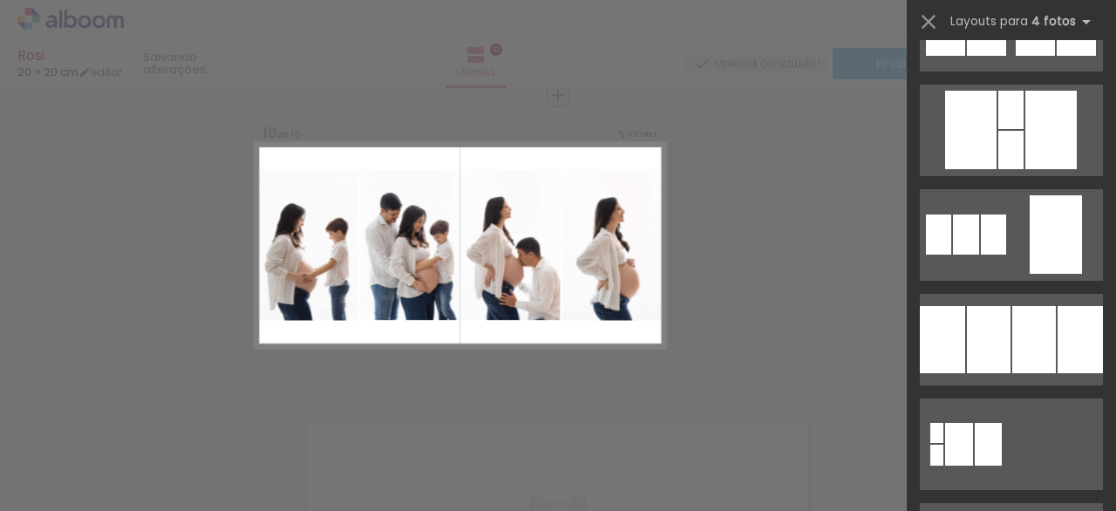
scroll to position [1643, 0]
click at [987, 364] on div at bounding box center [989, 339] width 44 height 67
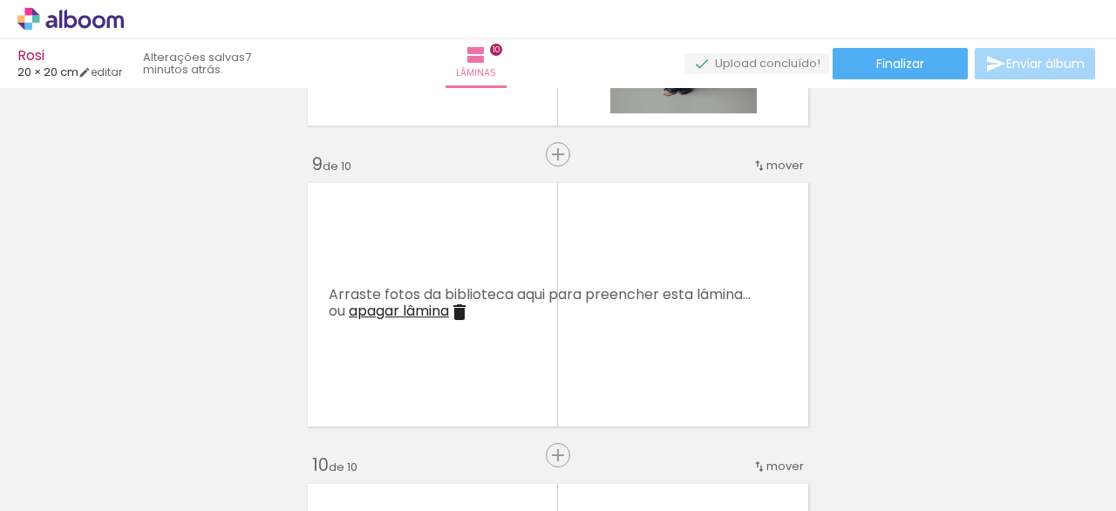
scroll to position [2373, 0]
click at [453, 303] on iron-icon at bounding box center [459, 308] width 21 height 21
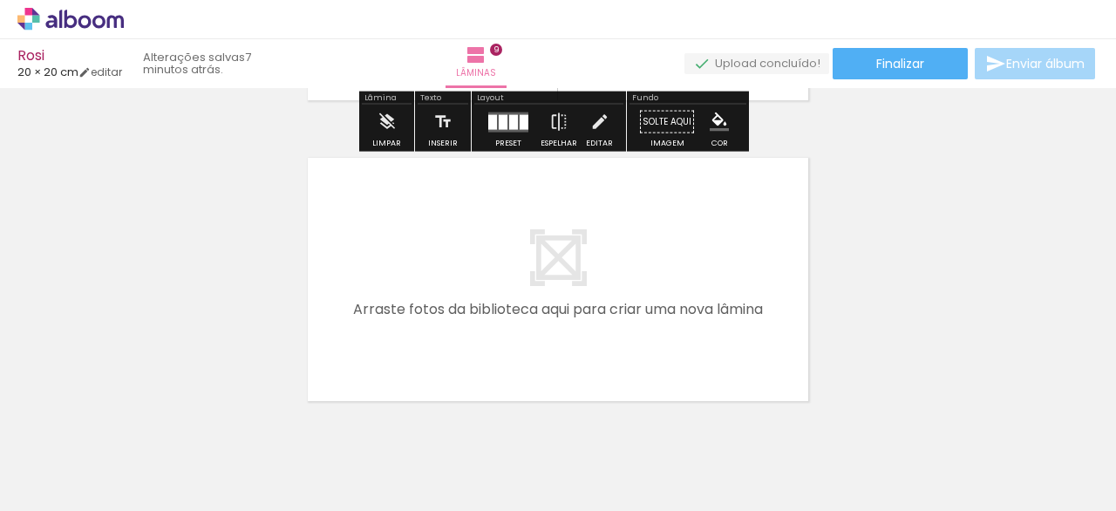
scroll to position [2696, 0]
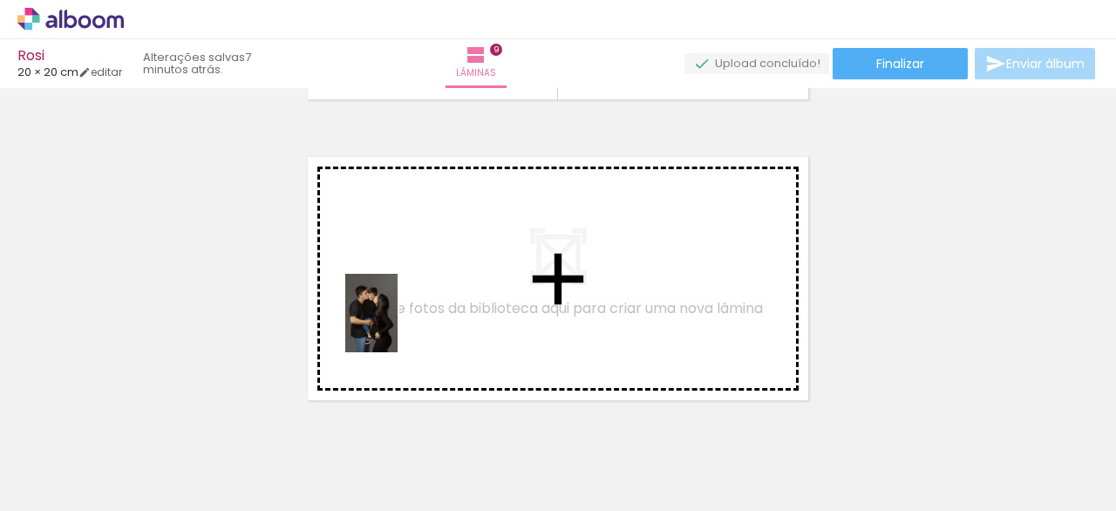
drag, startPoint x: 860, startPoint y: 449, endPoint x: 1060, endPoint y: 444, distance: 200.6
click at [392, 319] on quentale-workspace at bounding box center [558, 255] width 1116 height 511
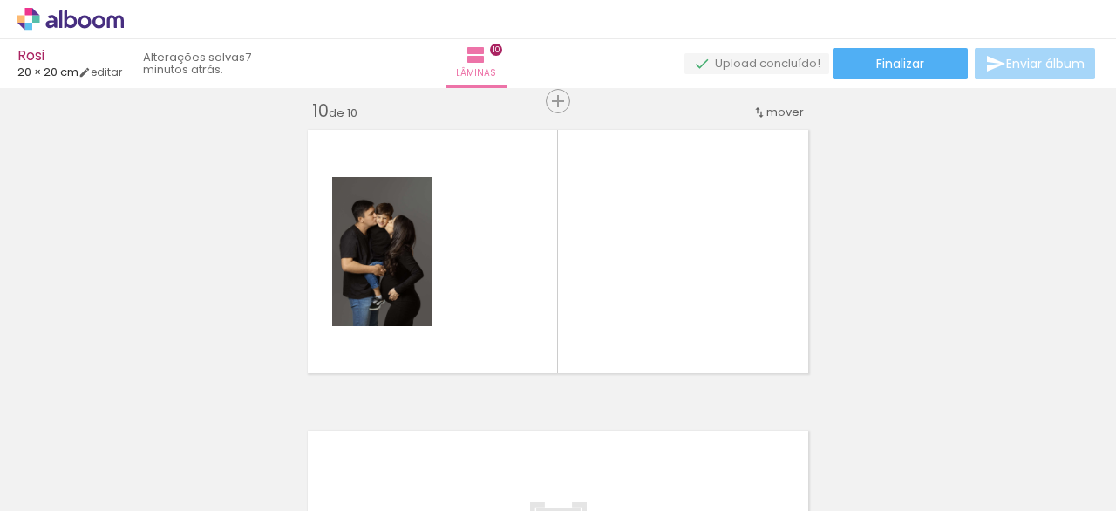
scroll to position [2729, 0]
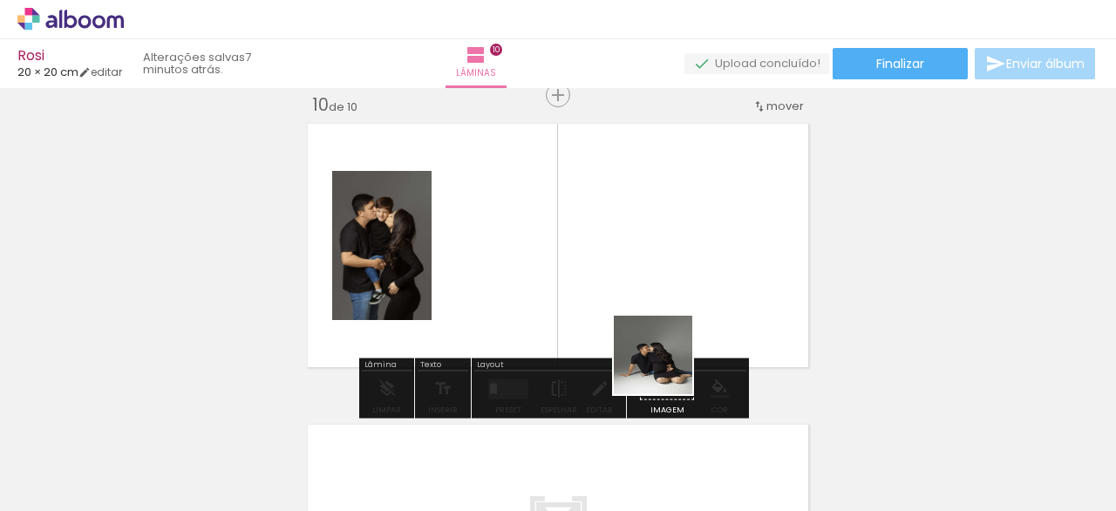
drag, startPoint x: 856, startPoint y: 423, endPoint x: 865, endPoint y: 381, distance: 42.8
click at [558, 325] on quentale-workspace at bounding box center [558, 255] width 1116 height 511
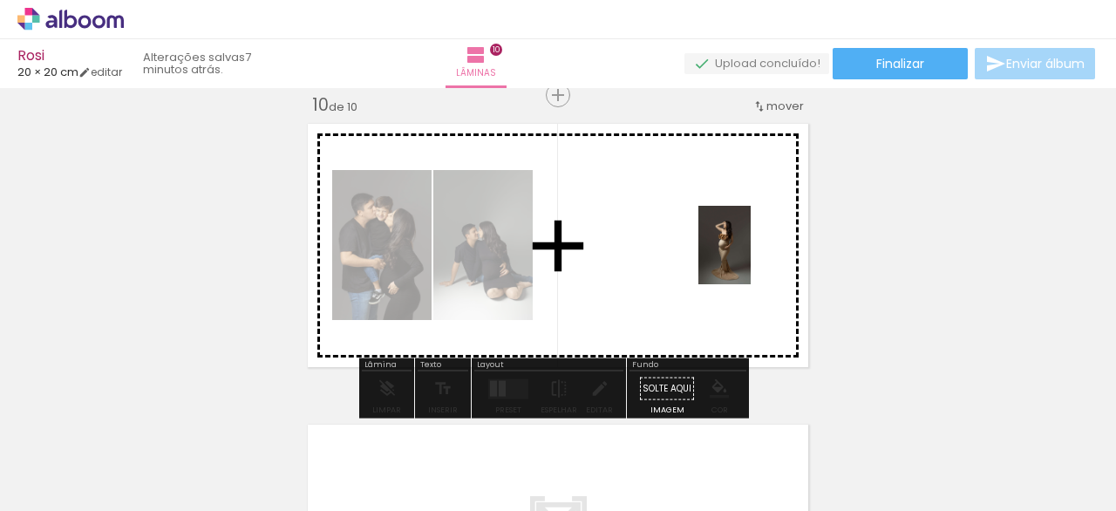
drag, startPoint x: 1062, startPoint y: 453, endPoint x: 745, endPoint y: 242, distance: 381.6
click at [745, 242] on quentale-workspace at bounding box center [558, 255] width 1116 height 511
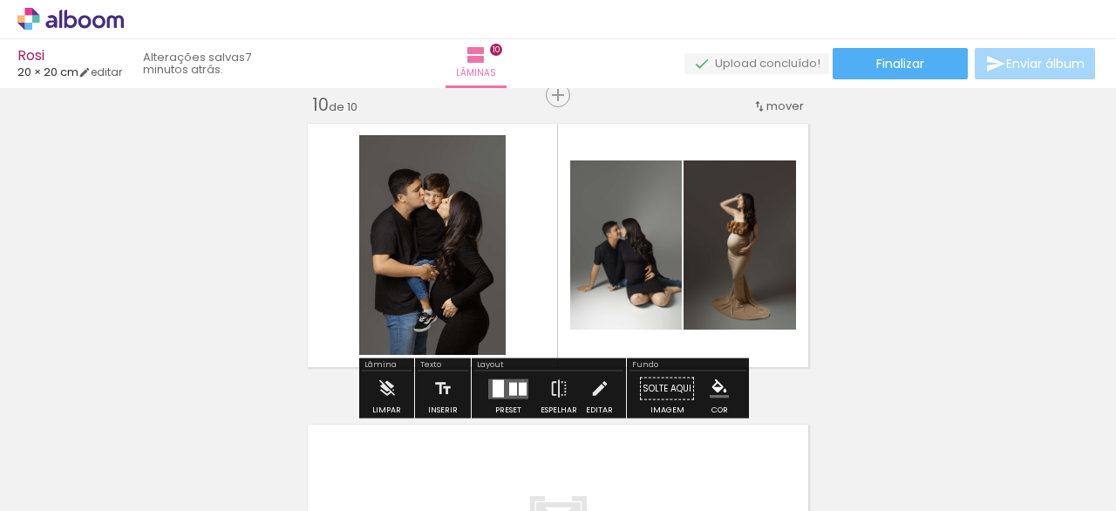
click at [519, 378] on quentale-layouter at bounding box center [508, 388] width 40 height 20
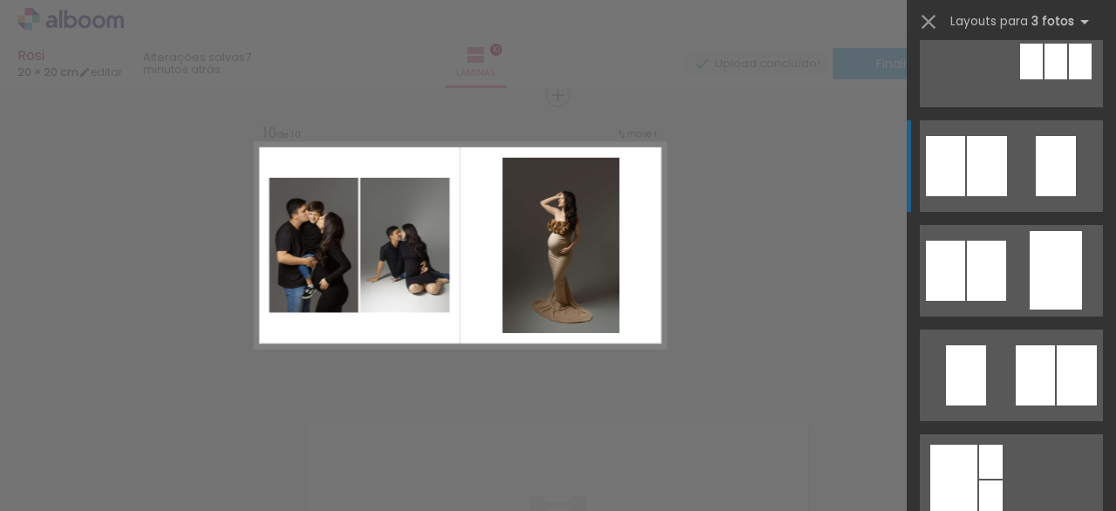
scroll to position [125, 0]
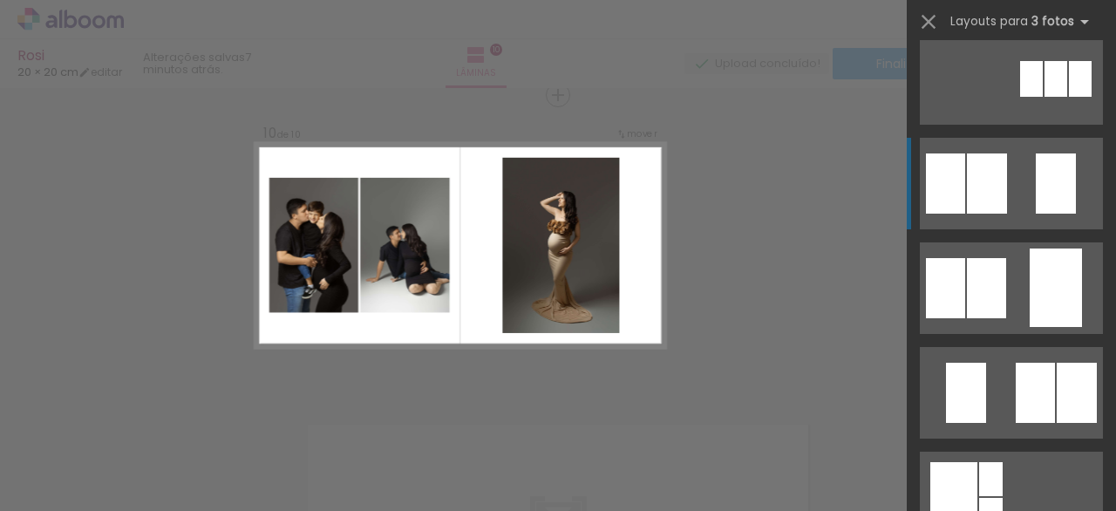
click at [1036, 291] on div at bounding box center [1056, 288] width 52 height 78
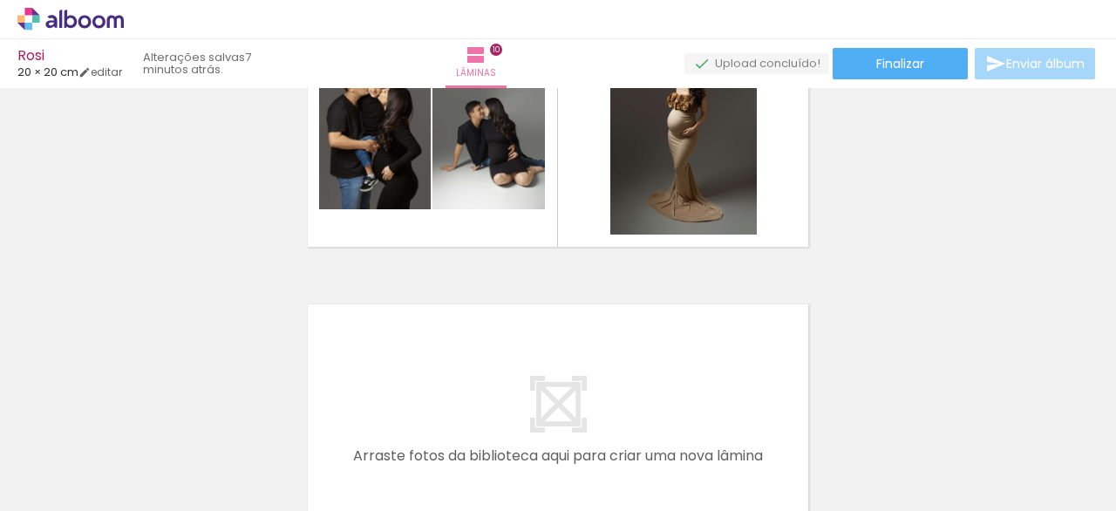
scroll to position [2850, 0]
click at [901, 58] on span "Finalizar" at bounding box center [900, 64] width 48 height 12
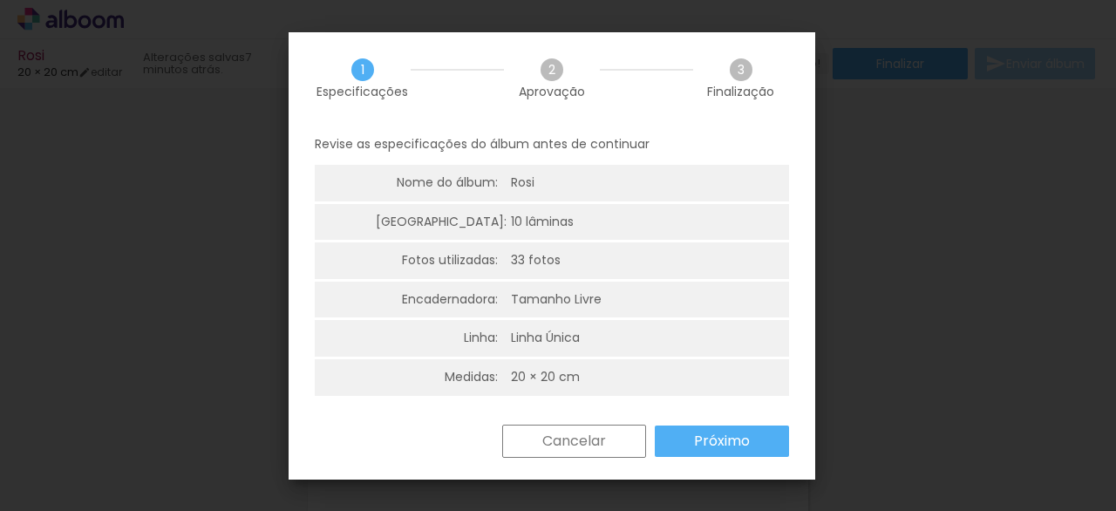
click at [685, 445] on paper-button "Próximo" at bounding box center [722, 441] width 134 height 31
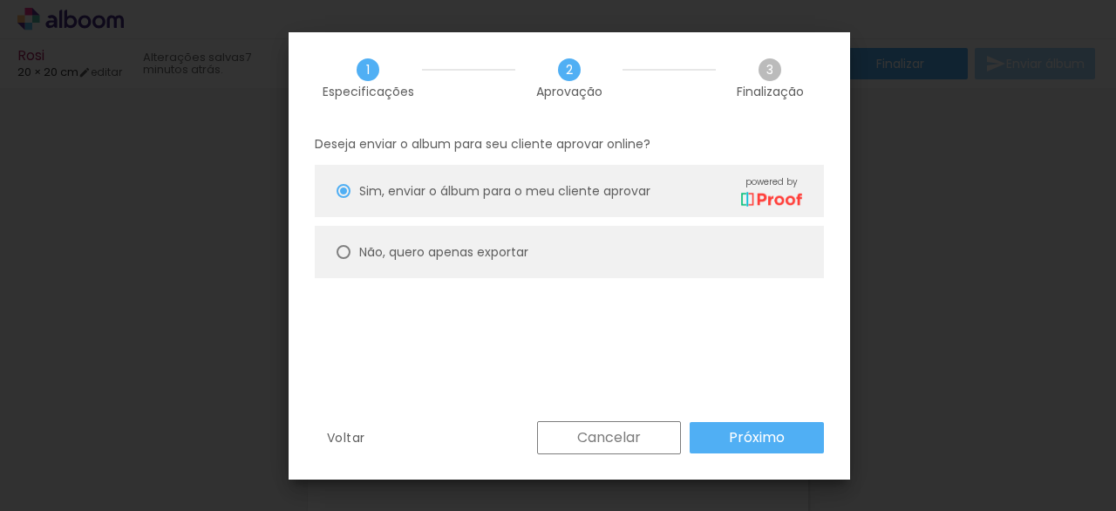
click at [0, 0] on slot "Não, quero apenas exportar" at bounding box center [0, 0] width 0 height 0
type paper-radio-button "on"
click at [0, 0] on slot "Próximo" at bounding box center [0, 0] width 0 height 0
type input "Alta, 300 DPI"
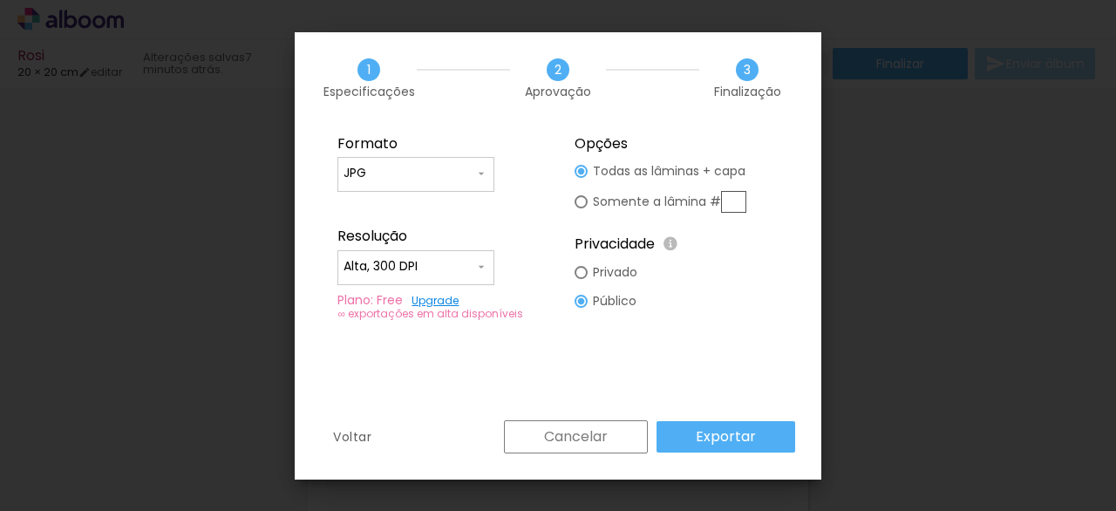
click at [0, 0] on slot "Exportar" at bounding box center [0, 0] width 0 height 0
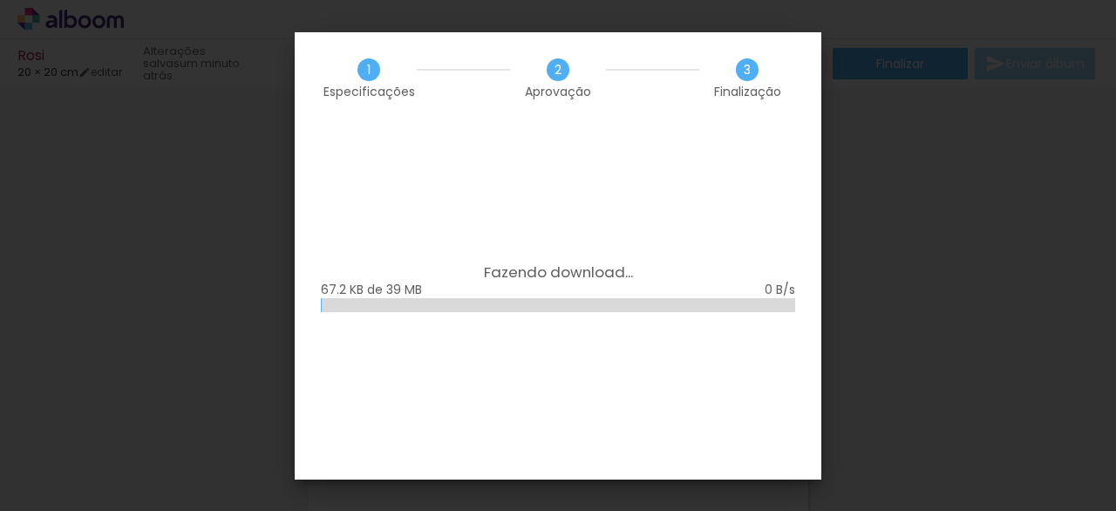
scroll to position [0, 2254]
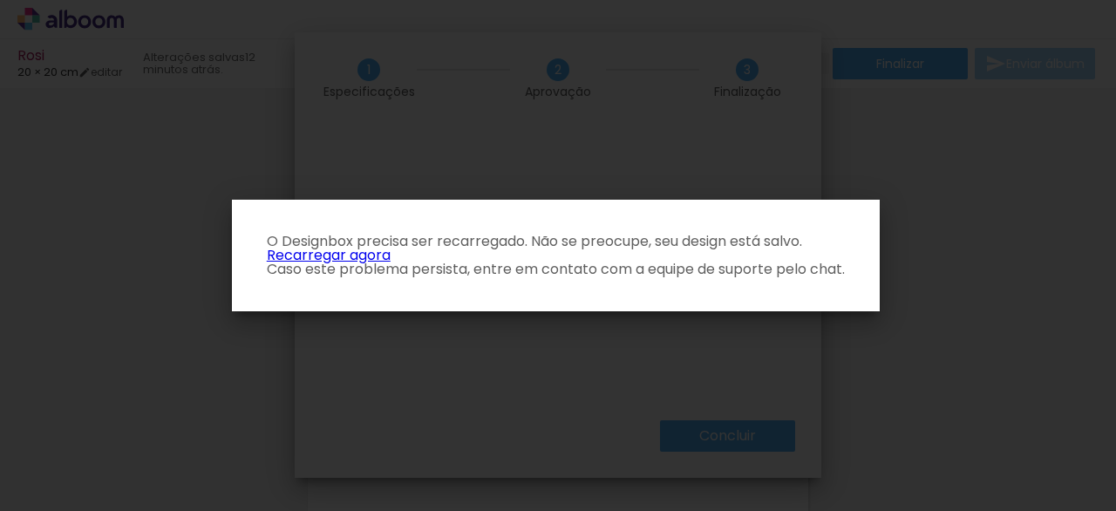
scroll to position [0, 2254]
